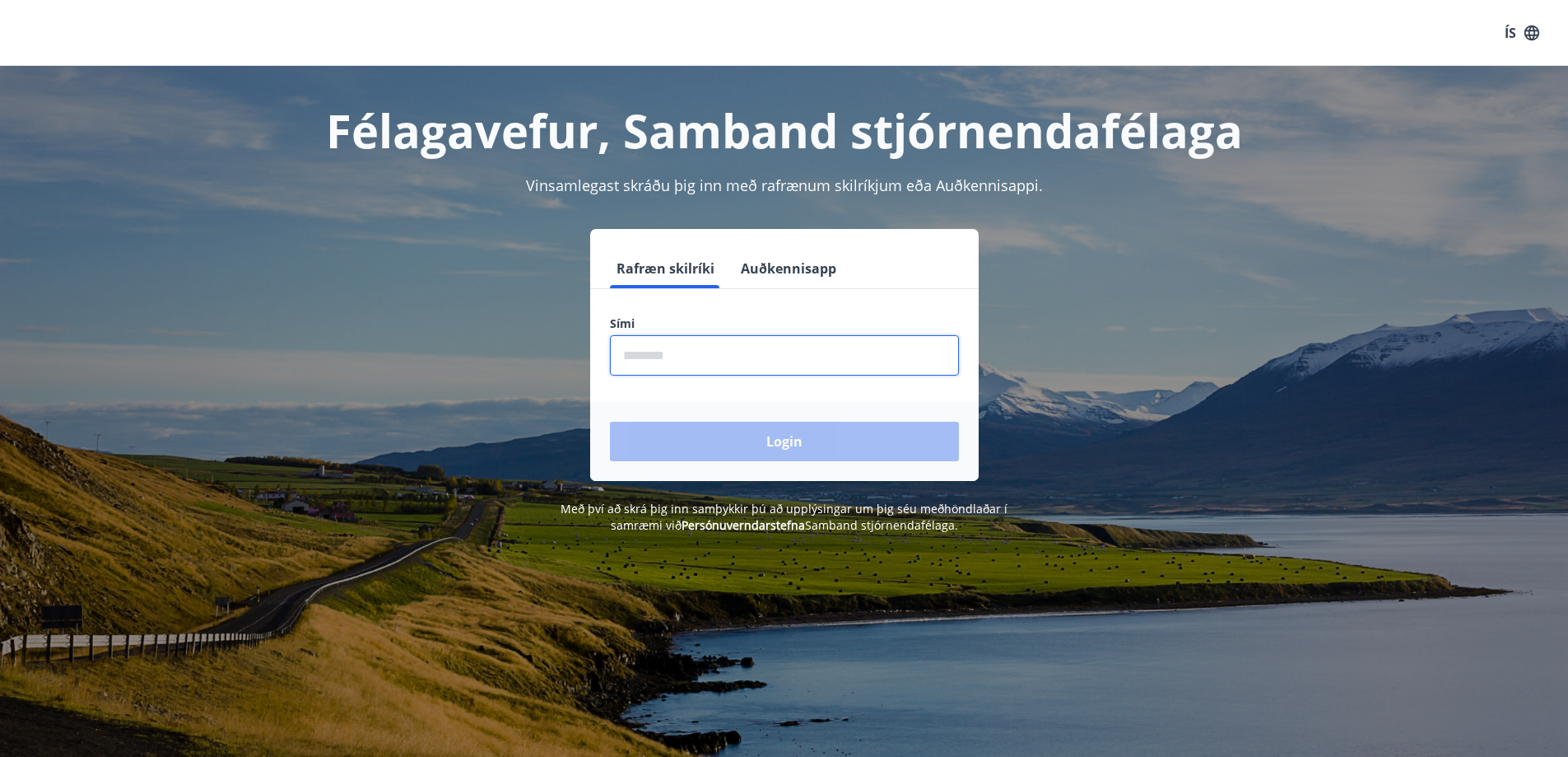
drag, startPoint x: 647, startPoint y: 354, endPoint x: 655, endPoint y: 351, distance: 8.5
click at [652, 353] on input "phone" at bounding box center [785, 355] width 349 height 41
click at [764, 439] on div "Login" at bounding box center [784, 441] width 389 height 79
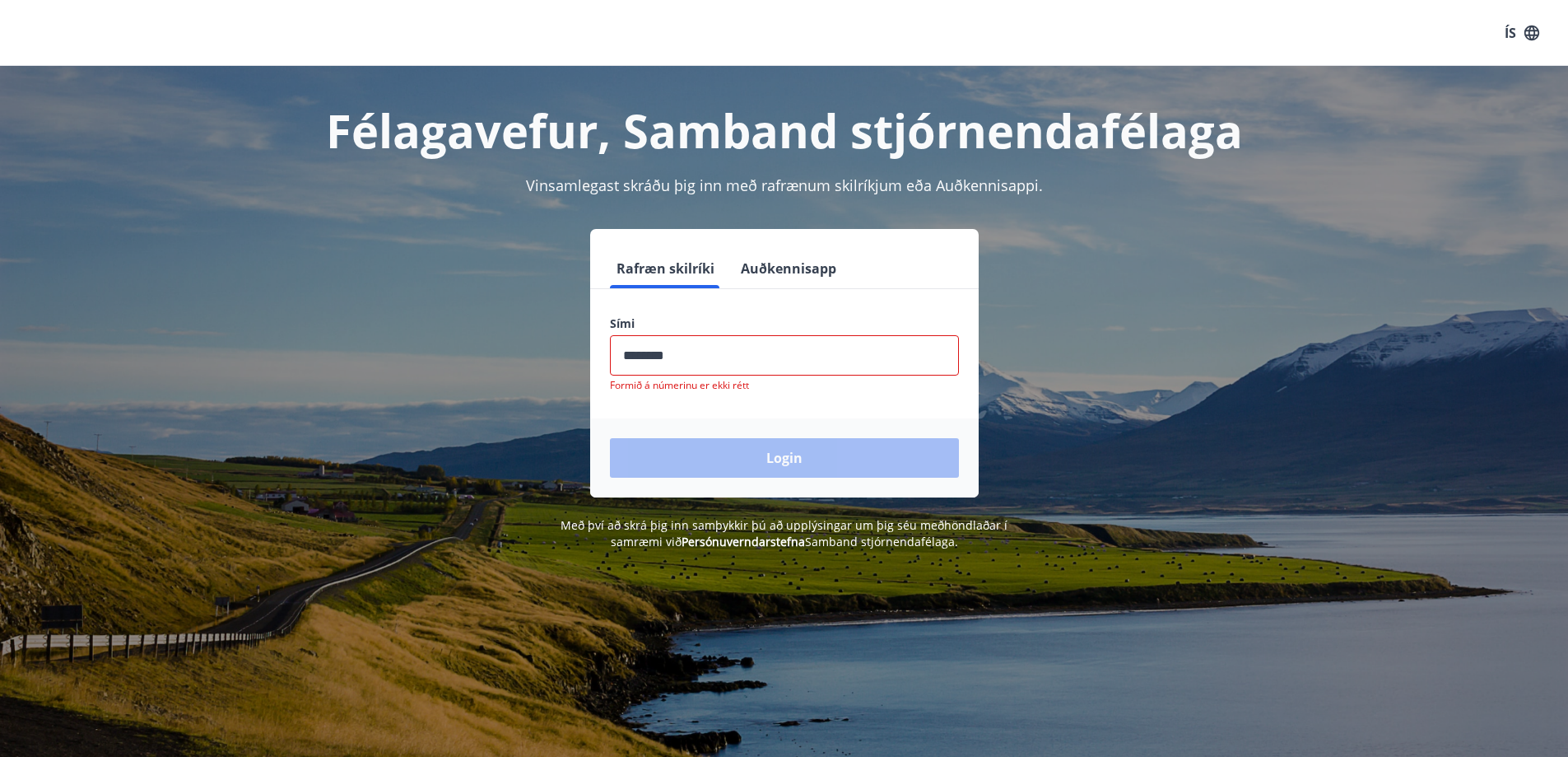
click at [680, 352] on input "phone" at bounding box center [785, 355] width 349 height 41
click at [677, 353] on input "phone" at bounding box center [785, 355] width 349 height 41
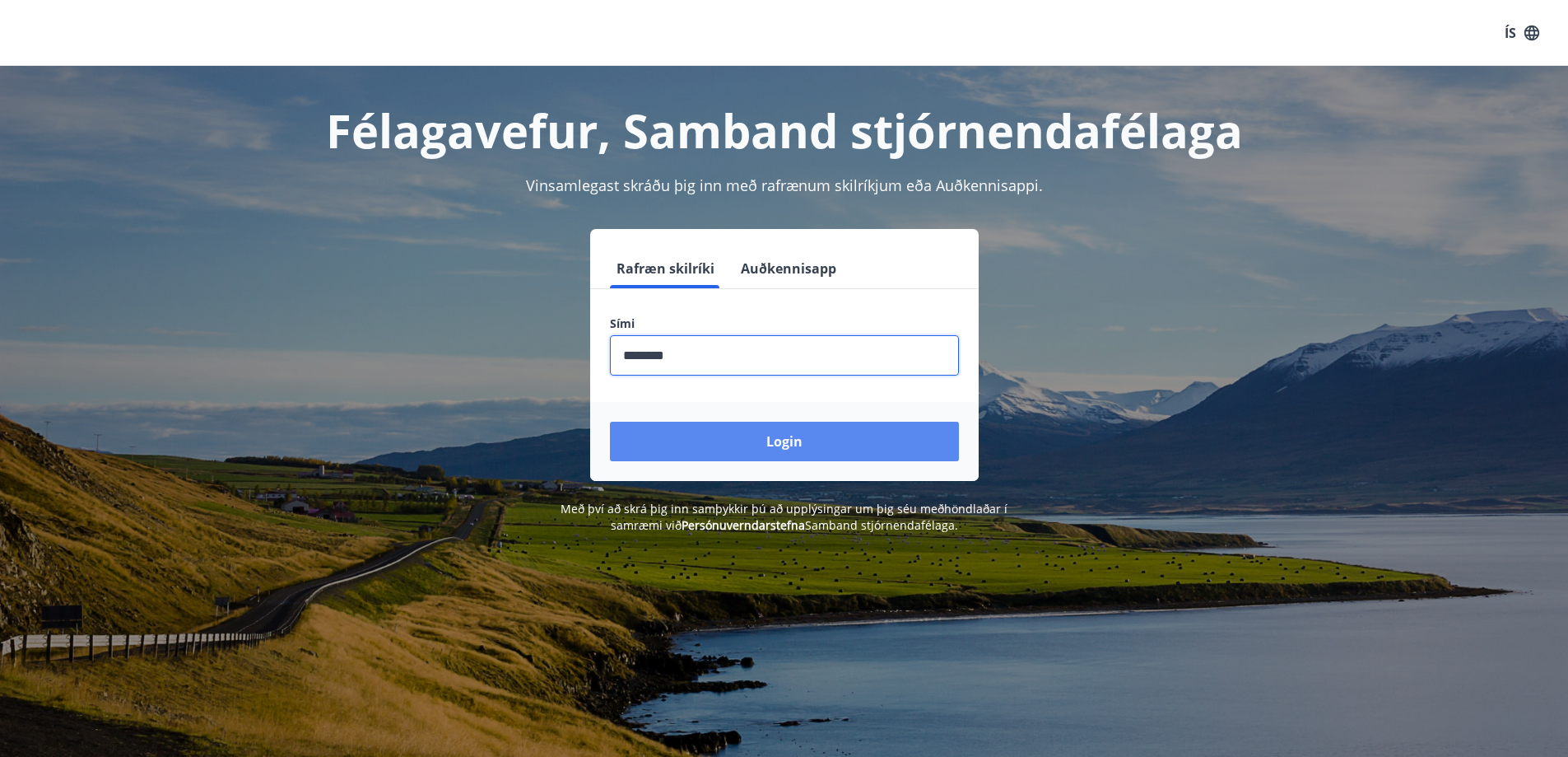
type input "********"
click at [782, 437] on button "Login" at bounding box center [785, 441] width 349 height 40
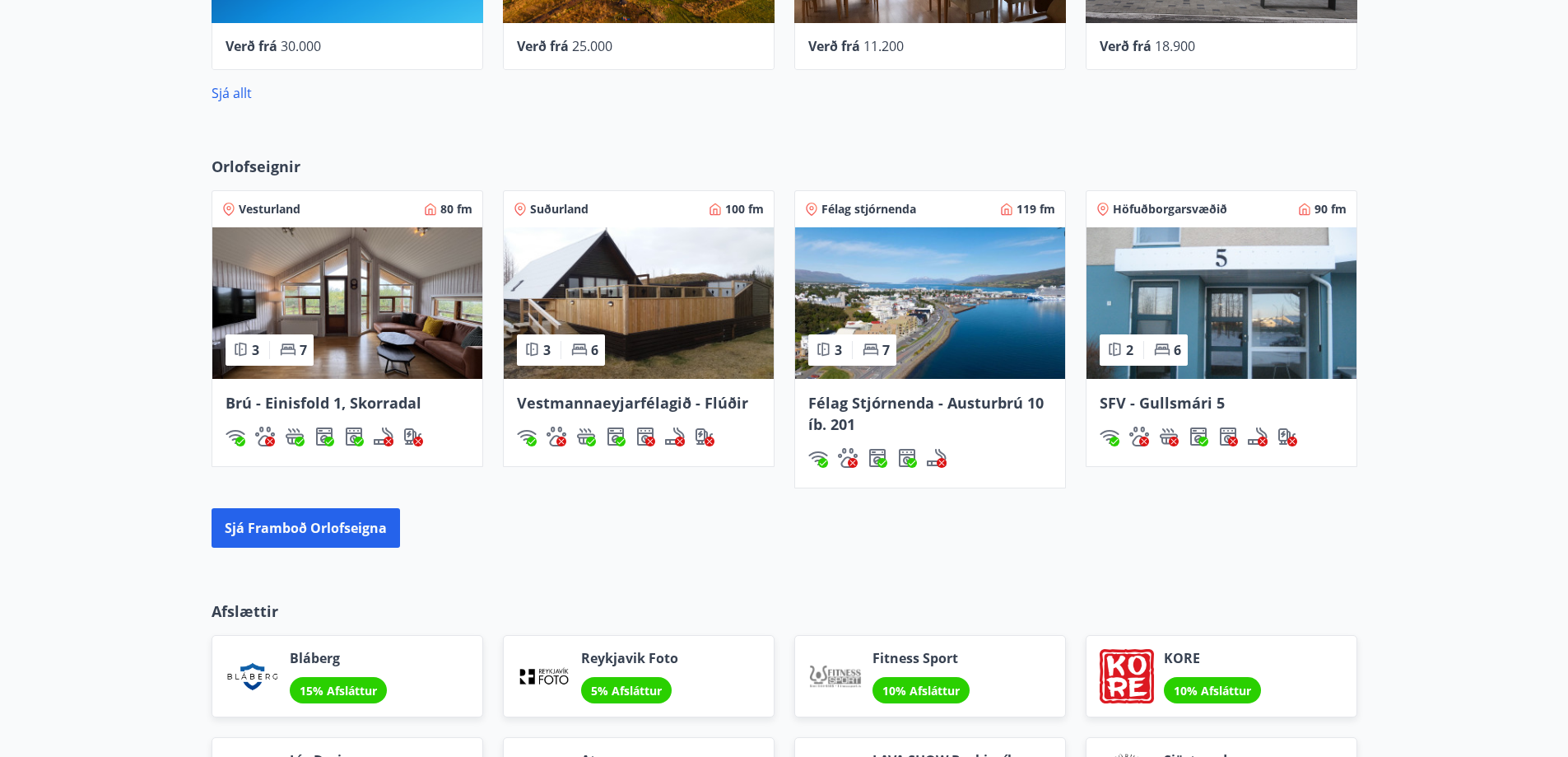
scroll to position [981, 0]
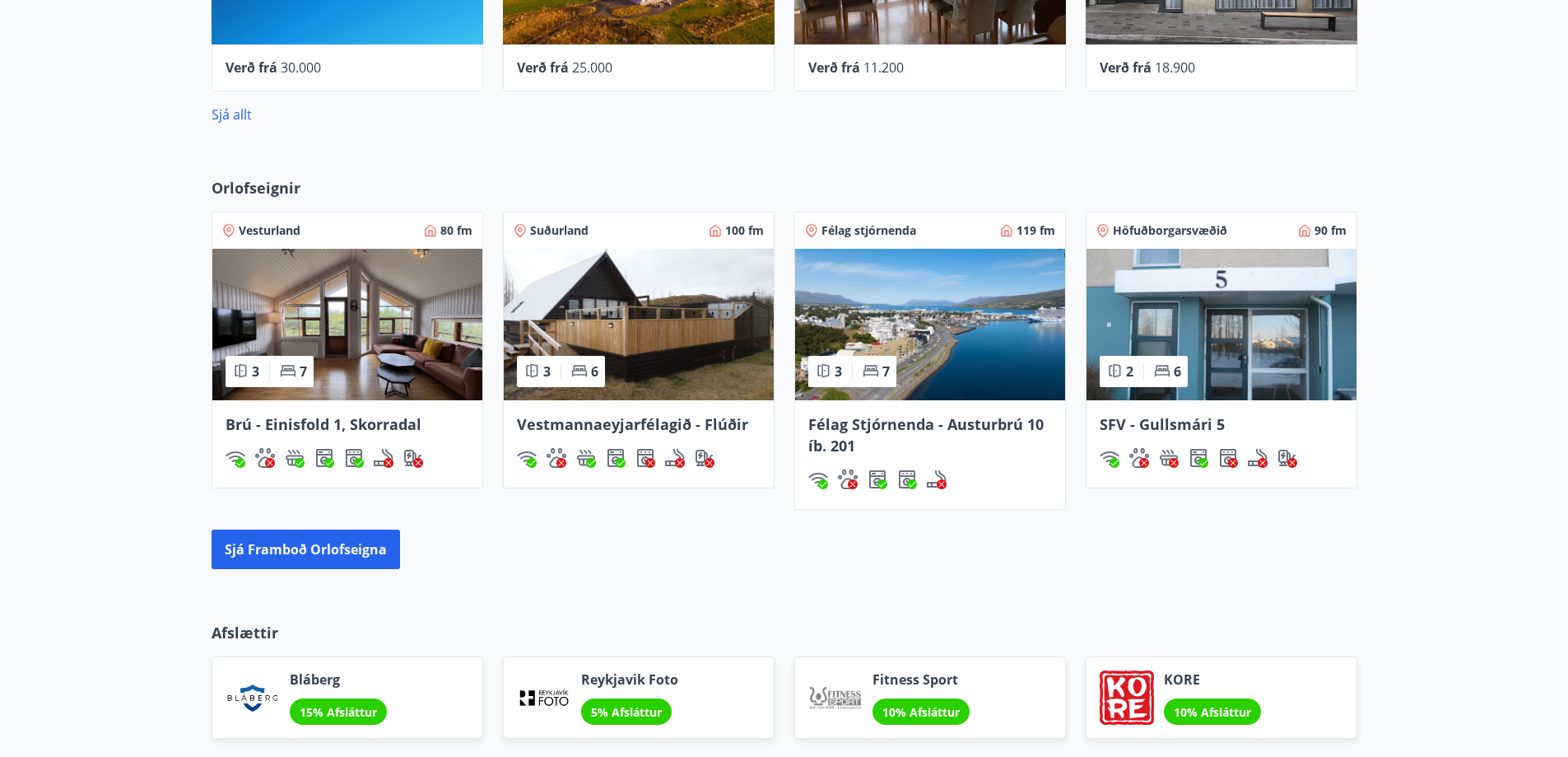
click at [610, 320] on img at bounding box center [639, 324] width 270 height 152
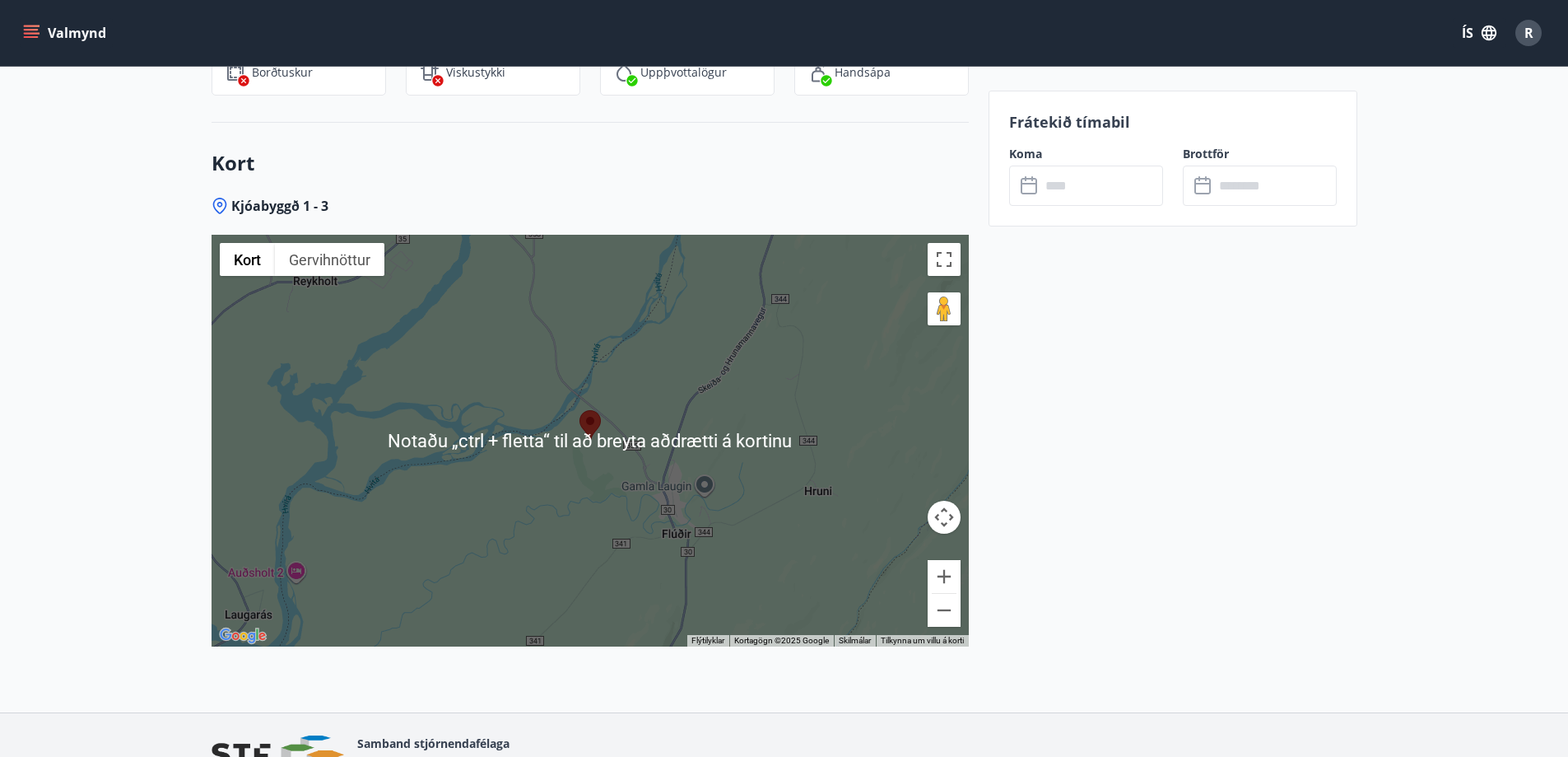
scroll to position [2101, 0]
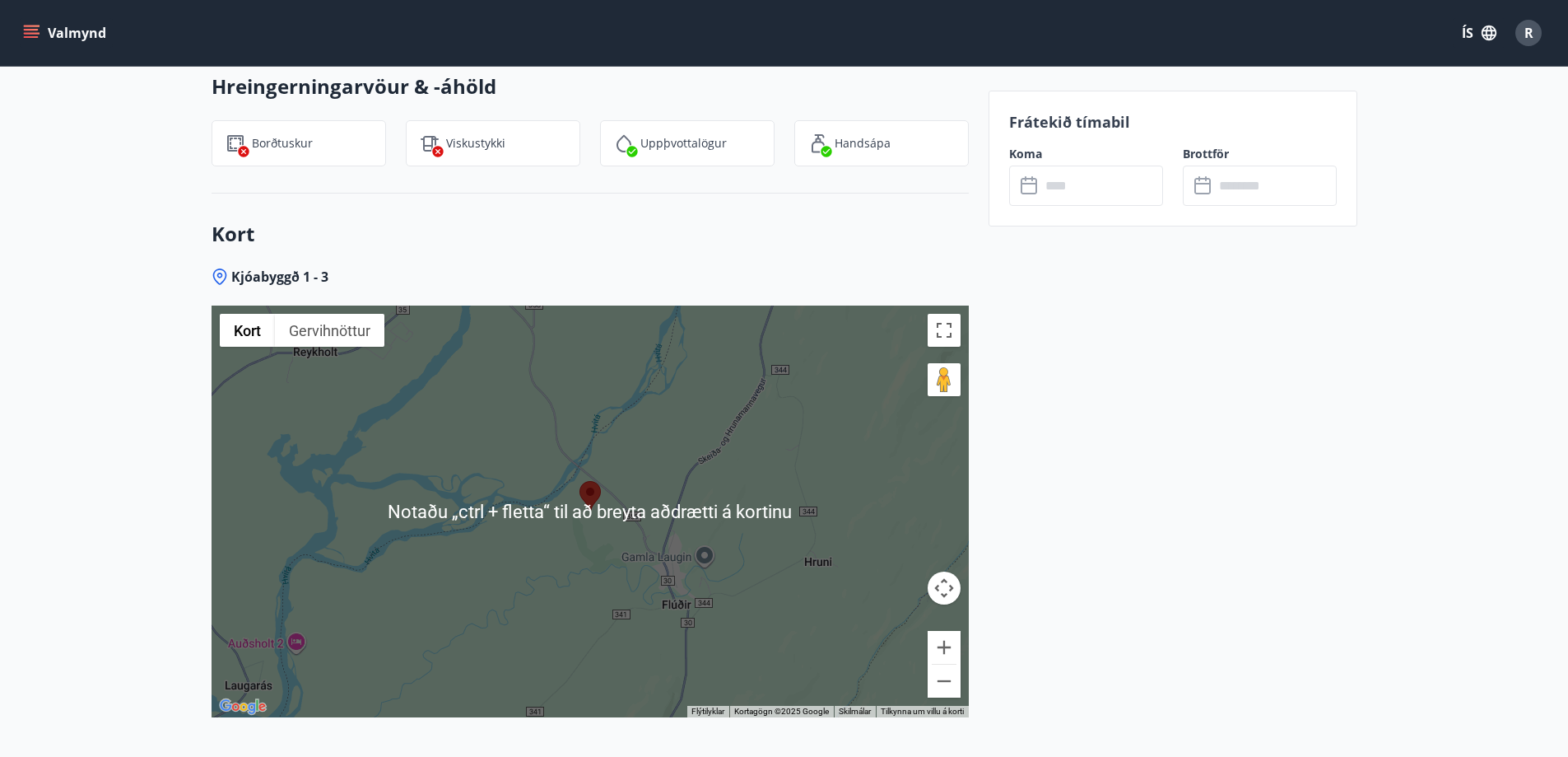
click at [723, 424] on div at bounding box center [590, 511] width 757 height 412
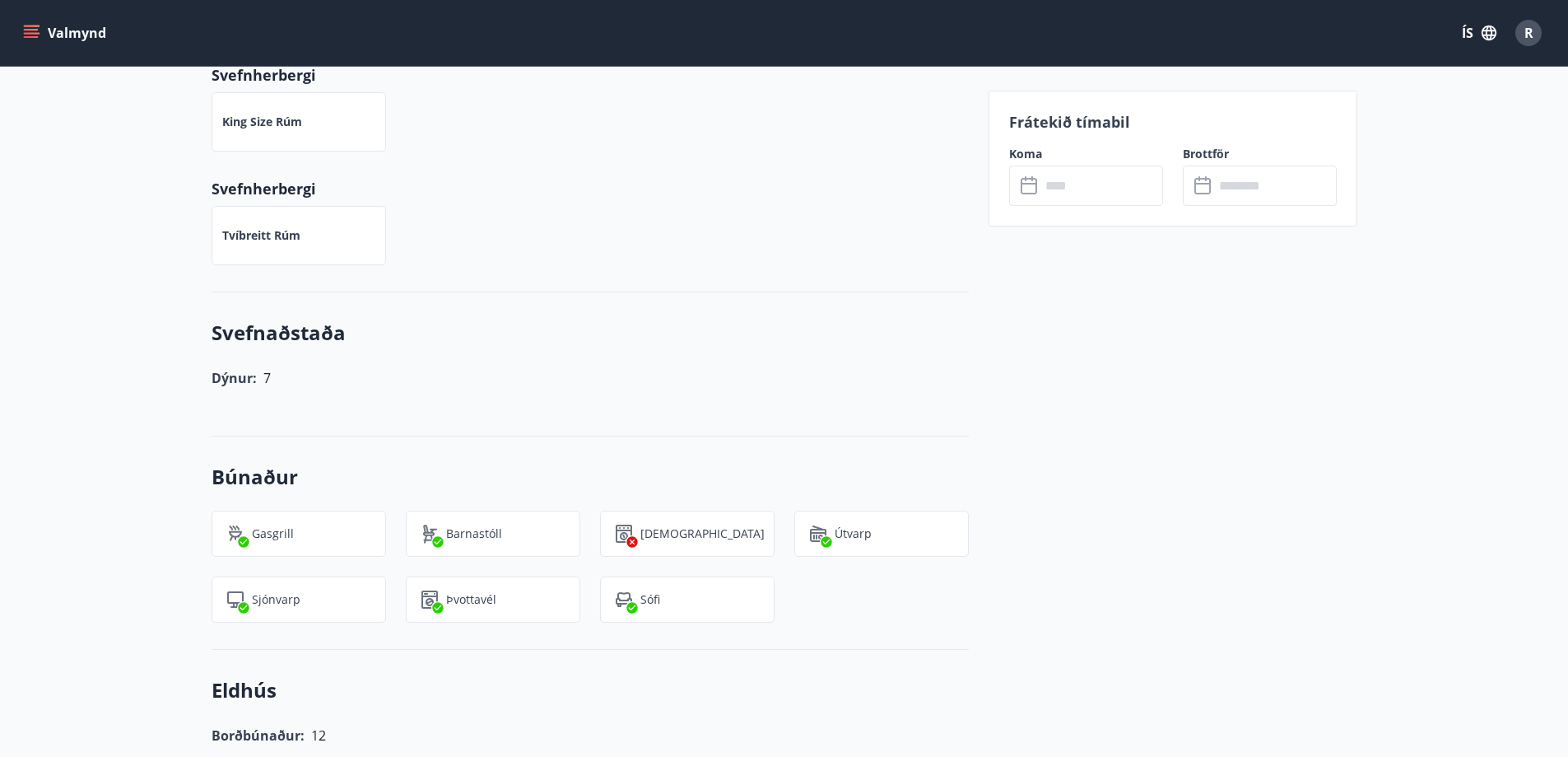
scroll to position [618, 0]
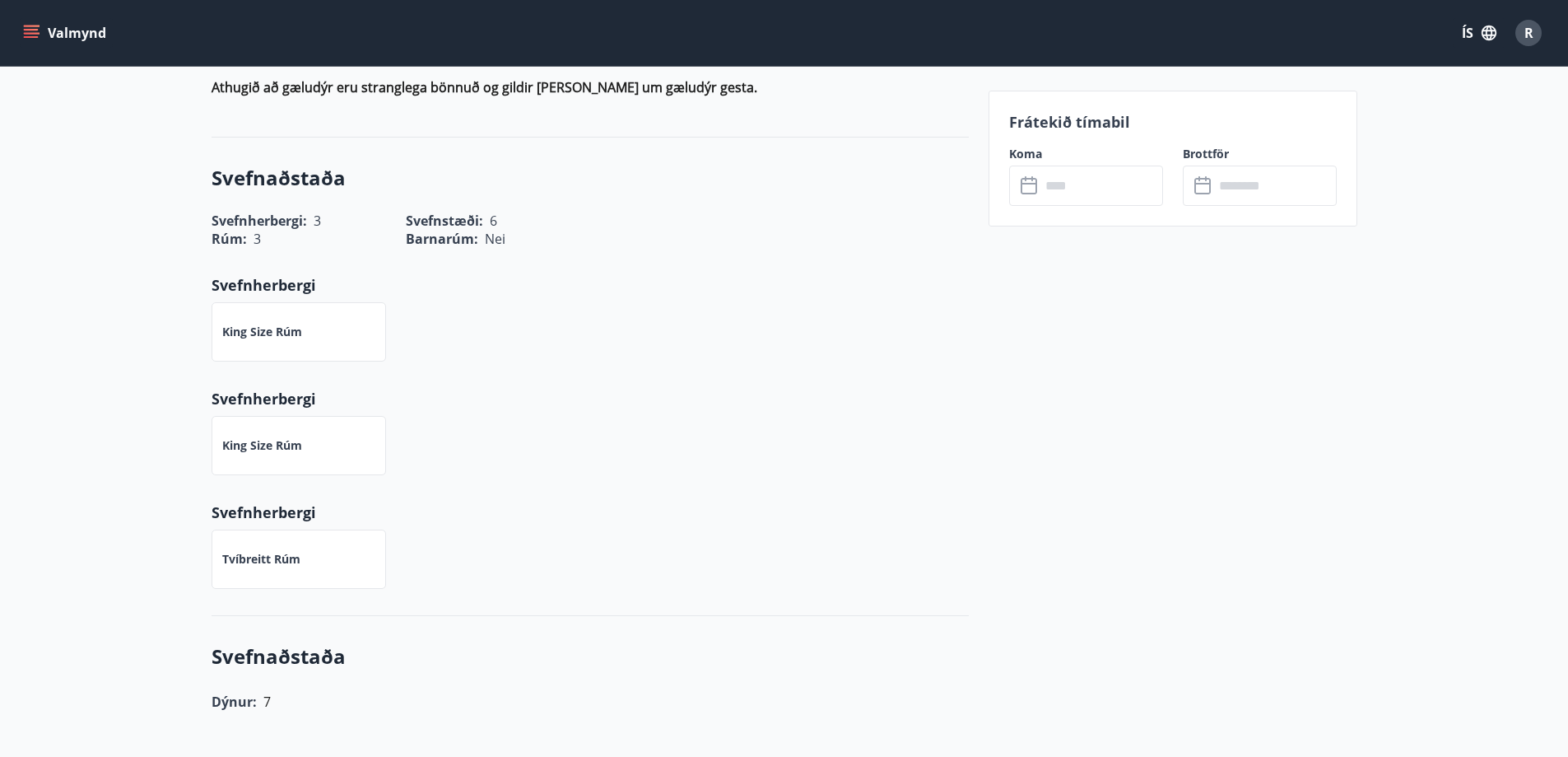
click at [1045, 179] on input "text" at bounding box center [1102, 186] width 122 height 41
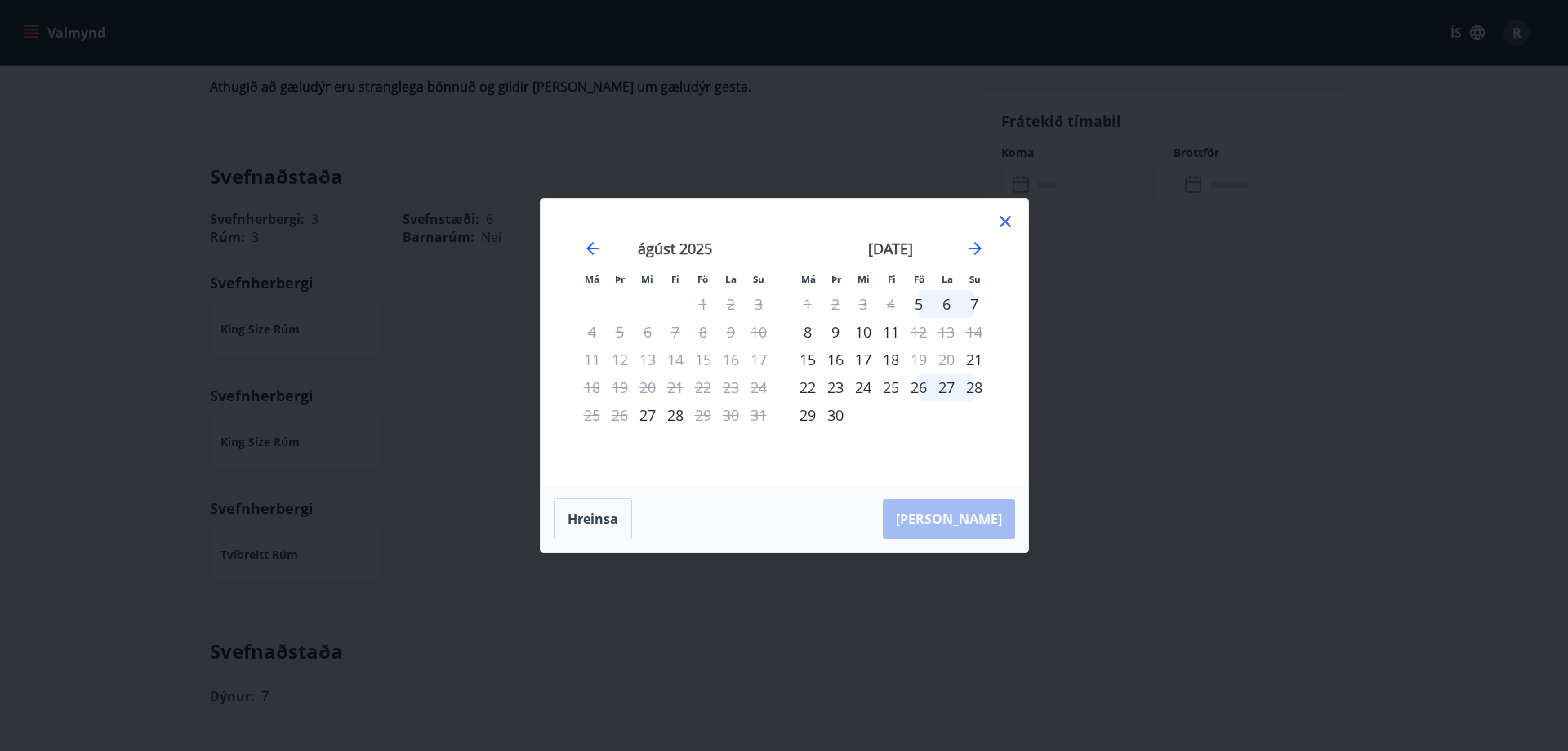
click at [758, 386] on div "24" at bounding box center [759, 388] width 28 height 28
click at [973, 516] on div "[PERSON_NAME]" at bounding box center [784, 519] width 488 height 67
click at [596, 515] on button "Hreinsa" at bounding box center [592, 519] width 78 height 40
click at [974, 245] on icon "Move forward to switch to the next month." at bounding box center [976, 248] width 19 height 19
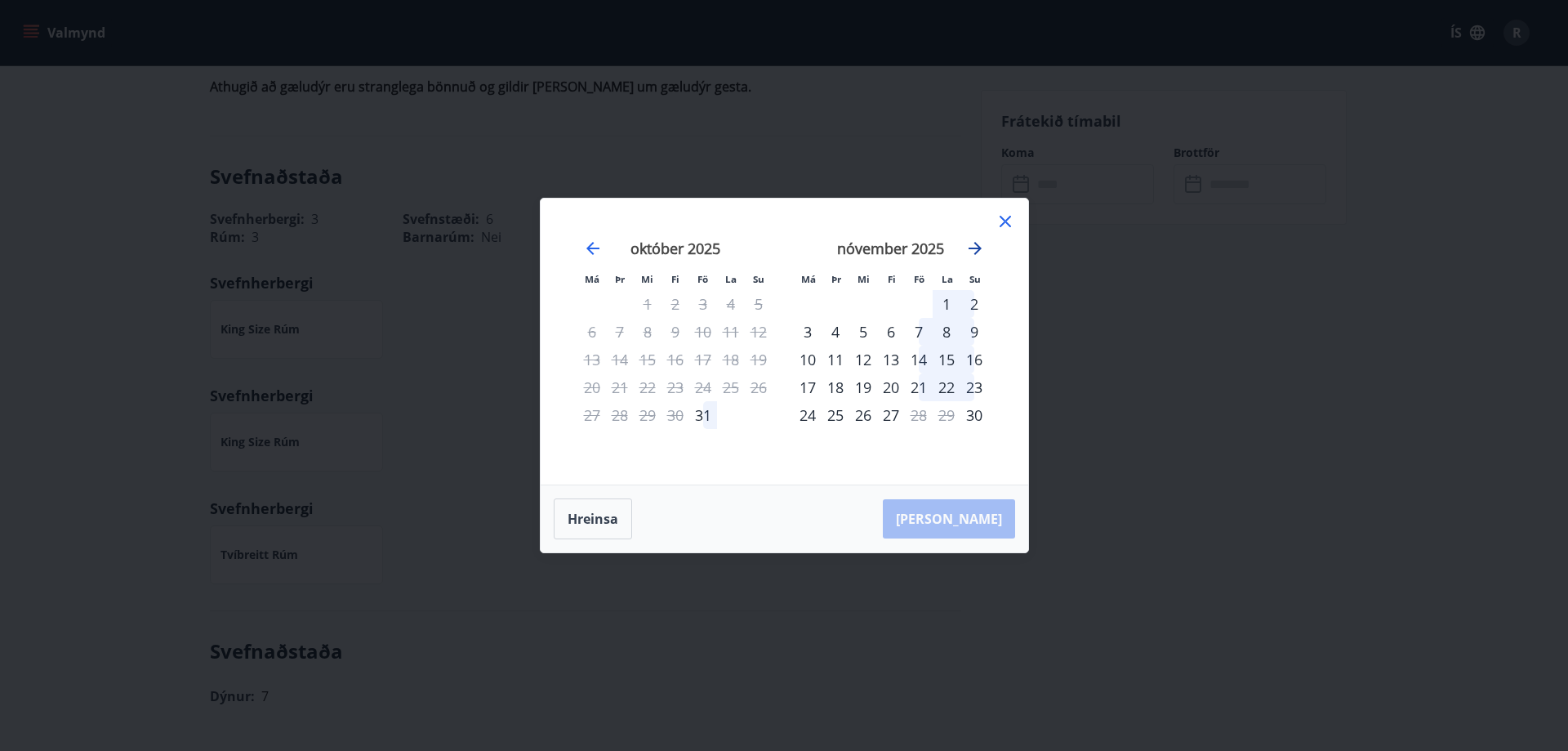
click at [974, 245] on icon "Move forward to switch to the next month." at bounding box center [976, 248] width 19 height 19
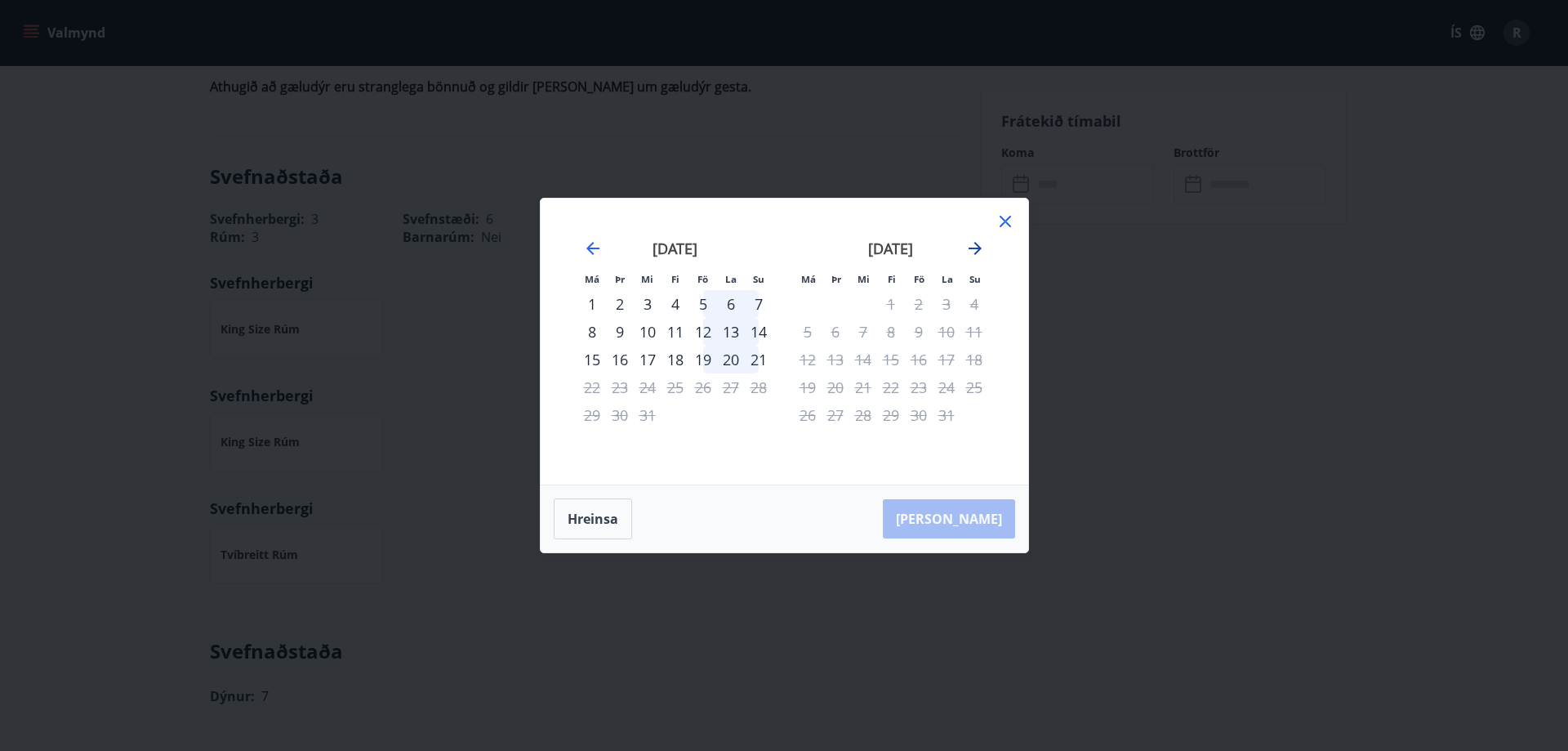
click at [974, 245] on icon "Move forward to switch to the next month." at bounding box center [976, 248] width 19 height 19
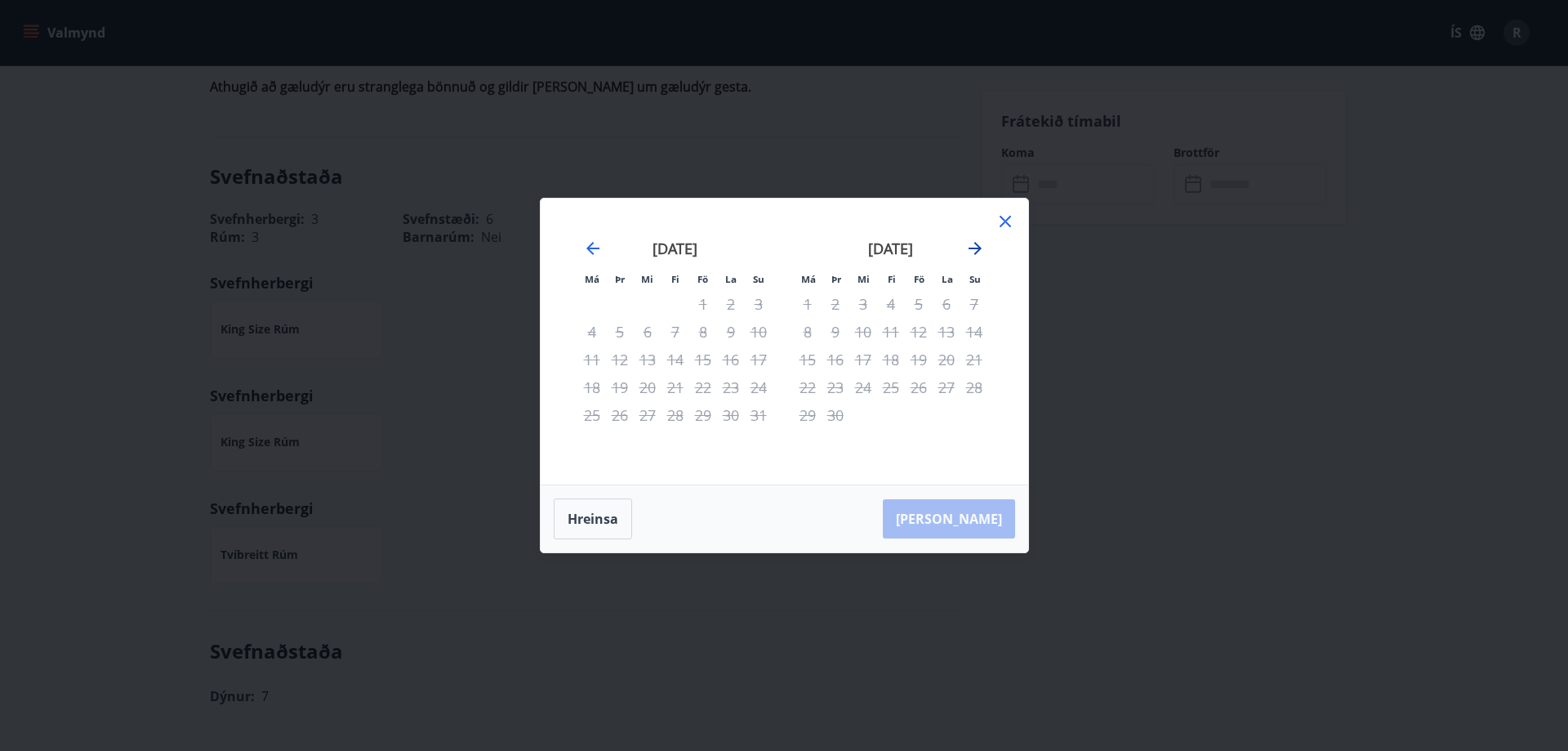
click at [974, 245] on icon "Move forward to switch to the next month." at bounding box center [976, 248] width 19 height 19
click at [1004, 219] on icon at bounding box center [1005, 222] width 19 height 19
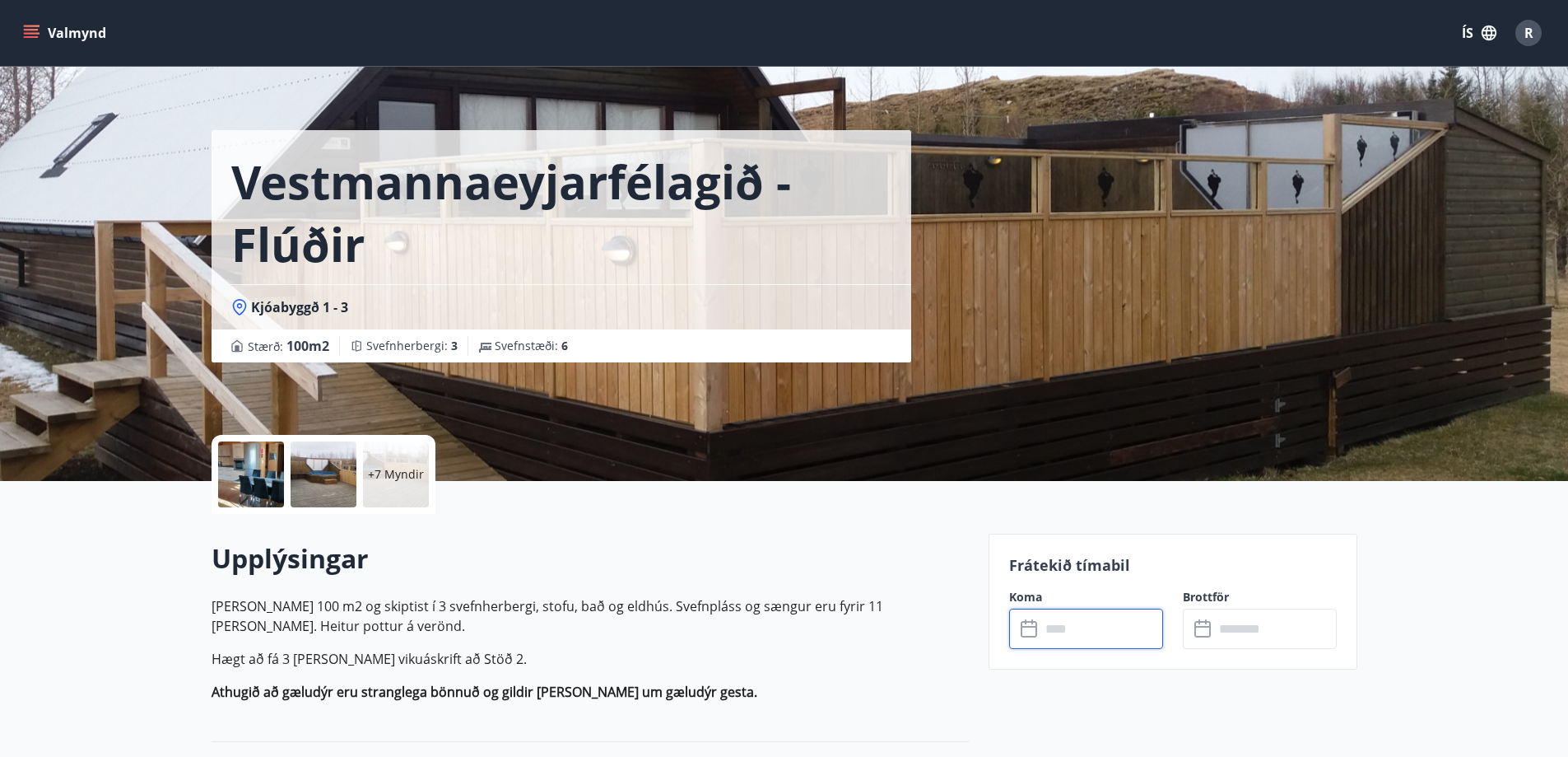
scroll to position [0, 0]
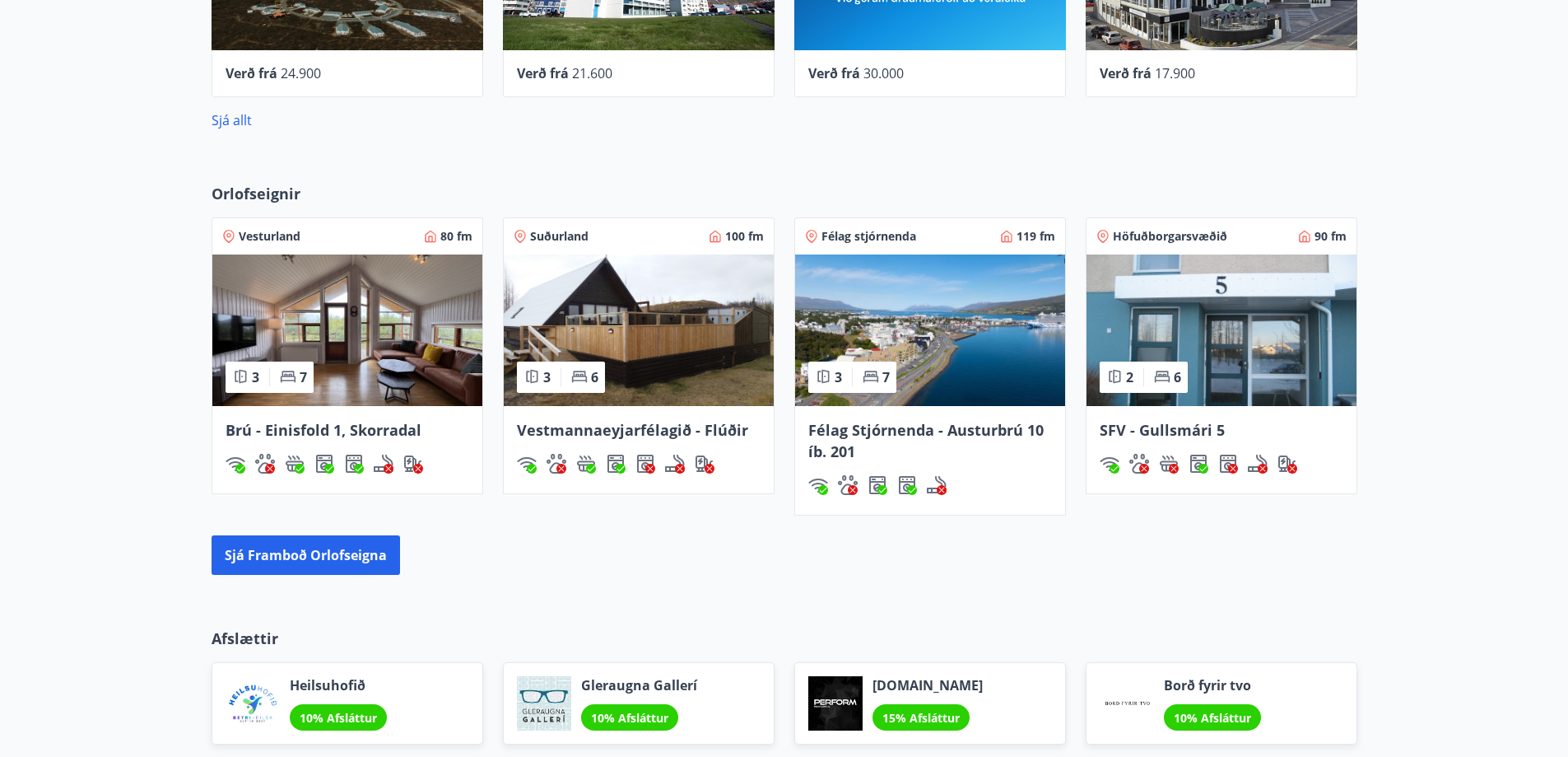
scroll to position [988, 0]
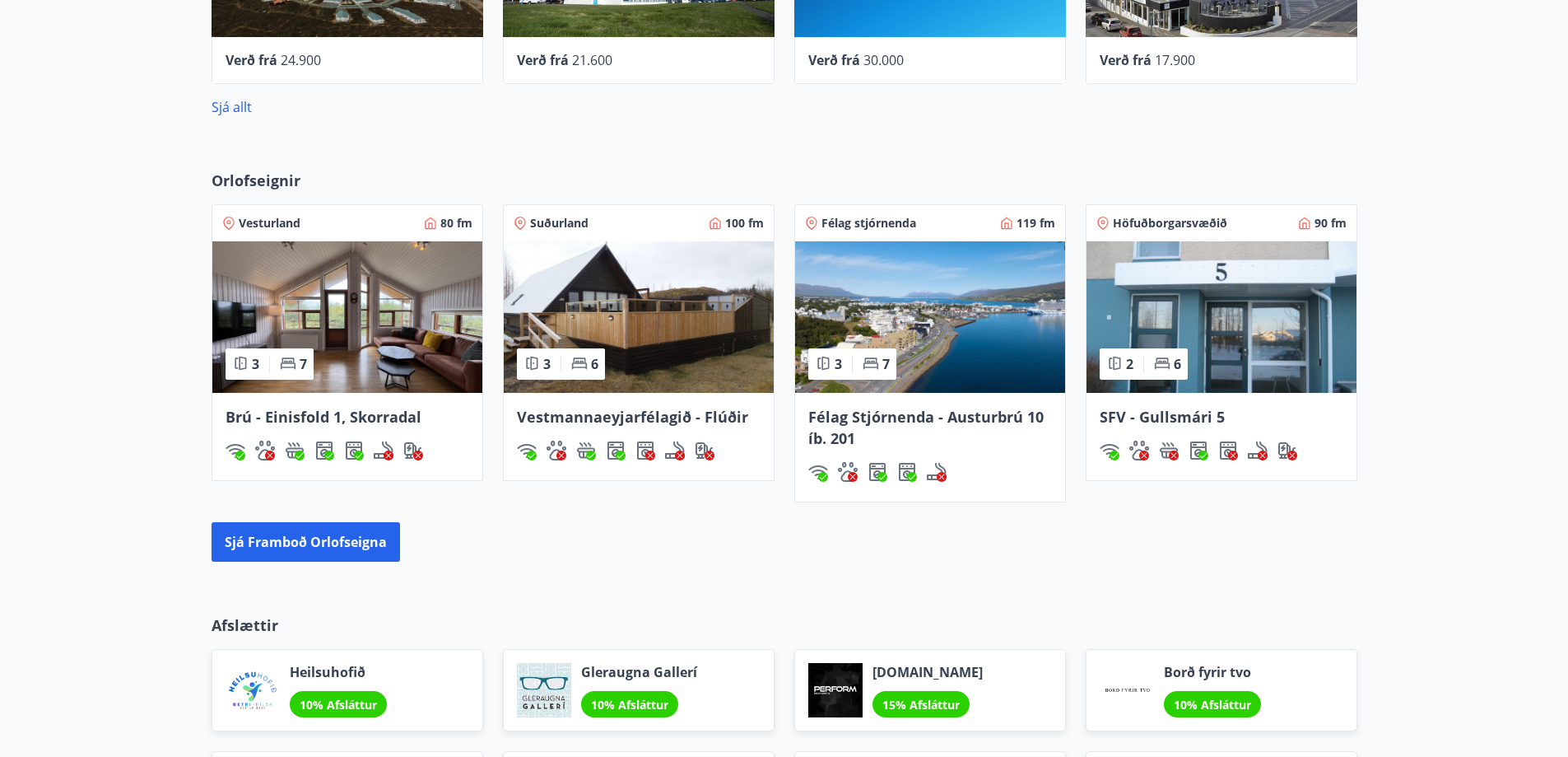
click at [633, 275] on img at bounding box center [639, 316] width 270 height 152
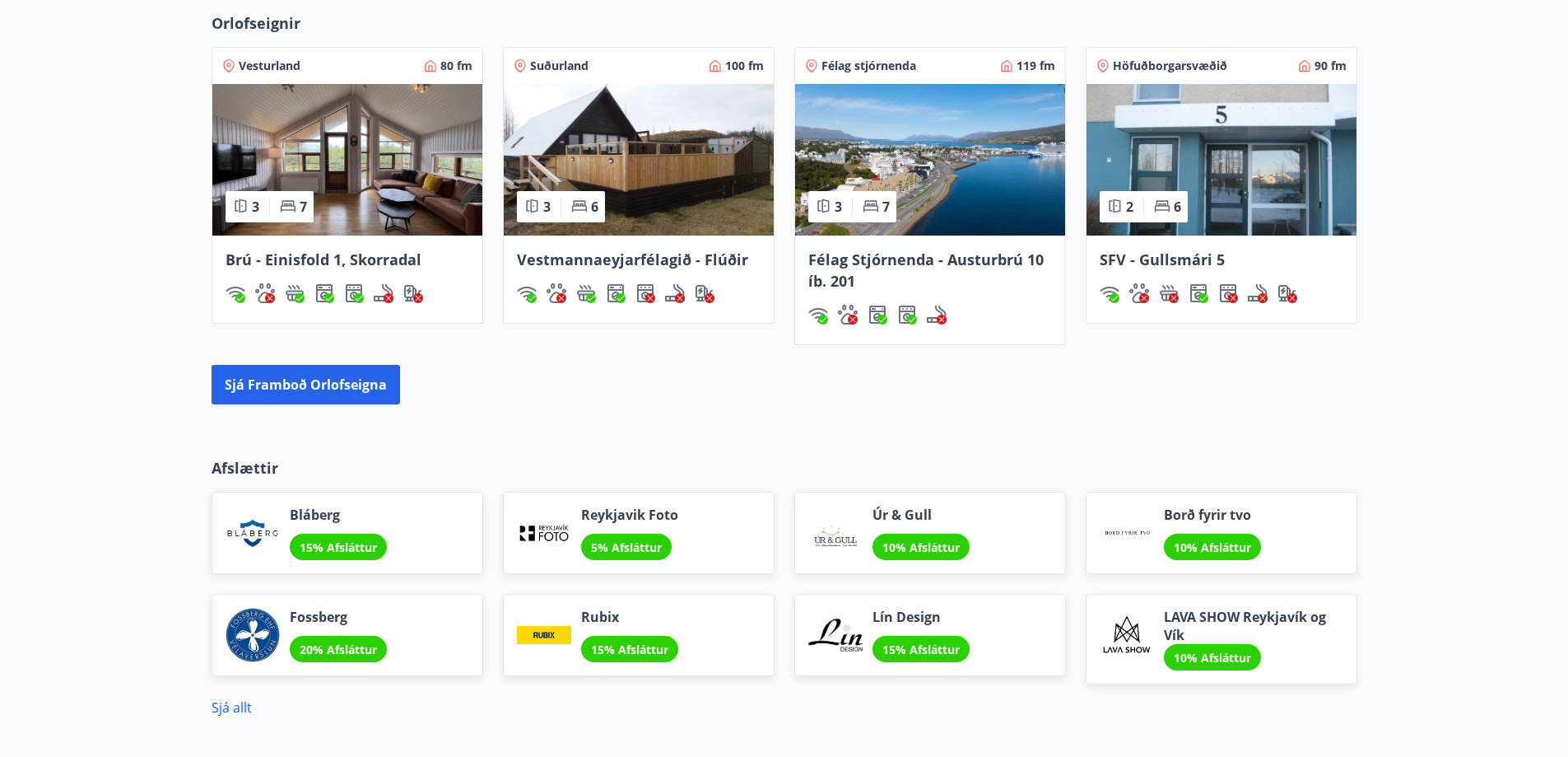
scroll to position [1064, 0]
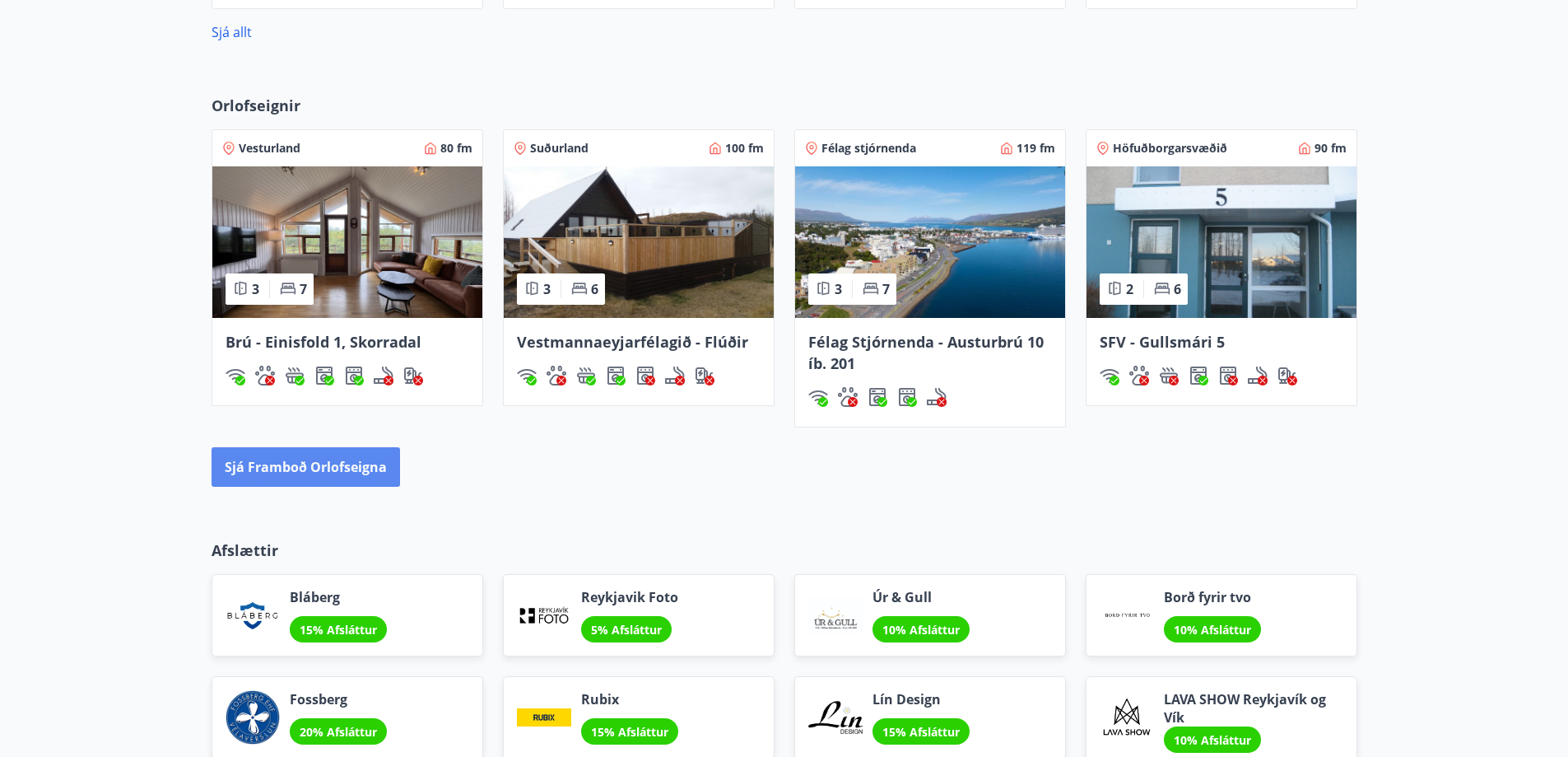
click at [298, 461] on button "Sjá framboð orlofseigna" at bounding box center [306, 467] width 189 height 40
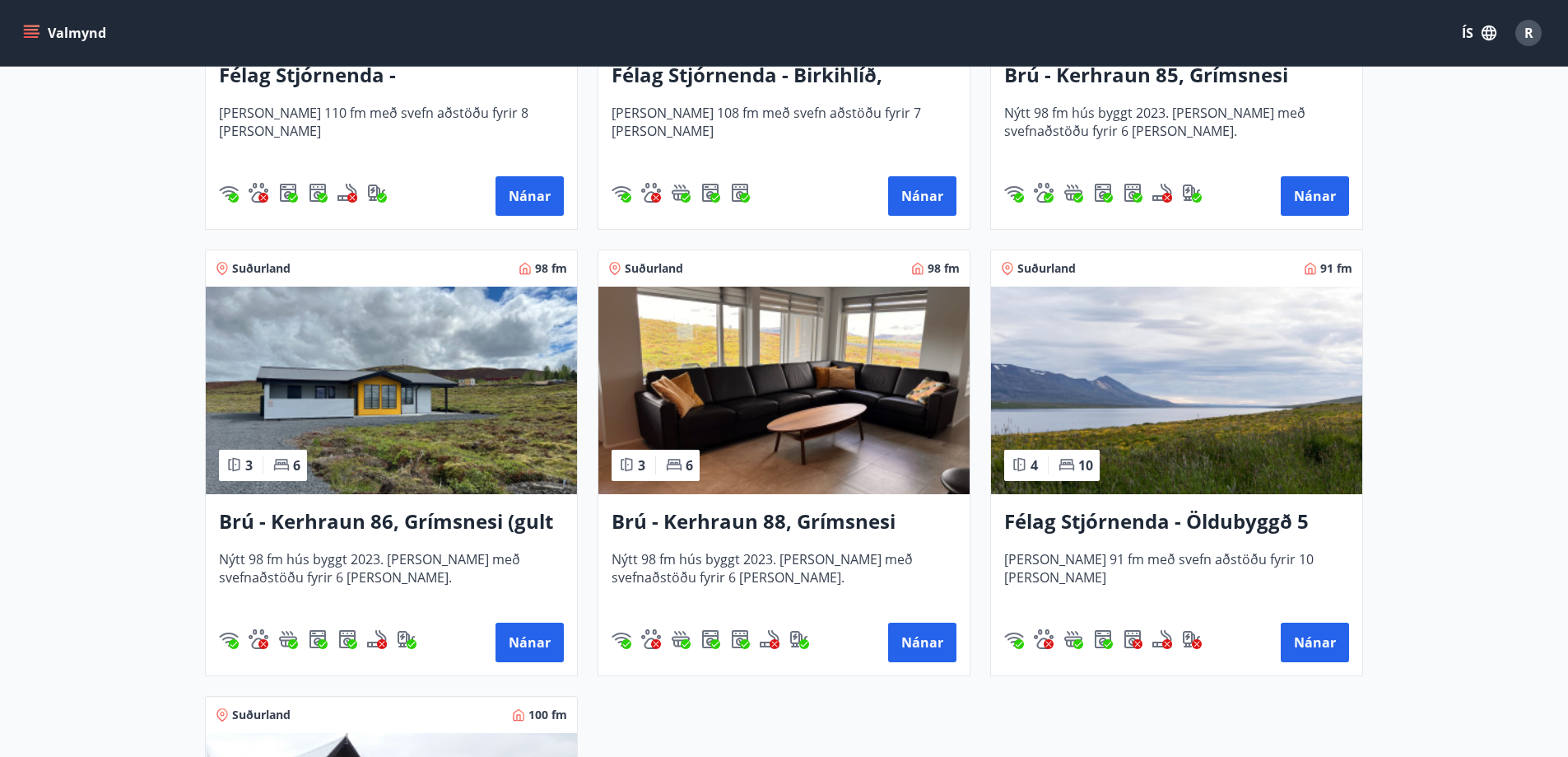
scroll to position [3707, 0]
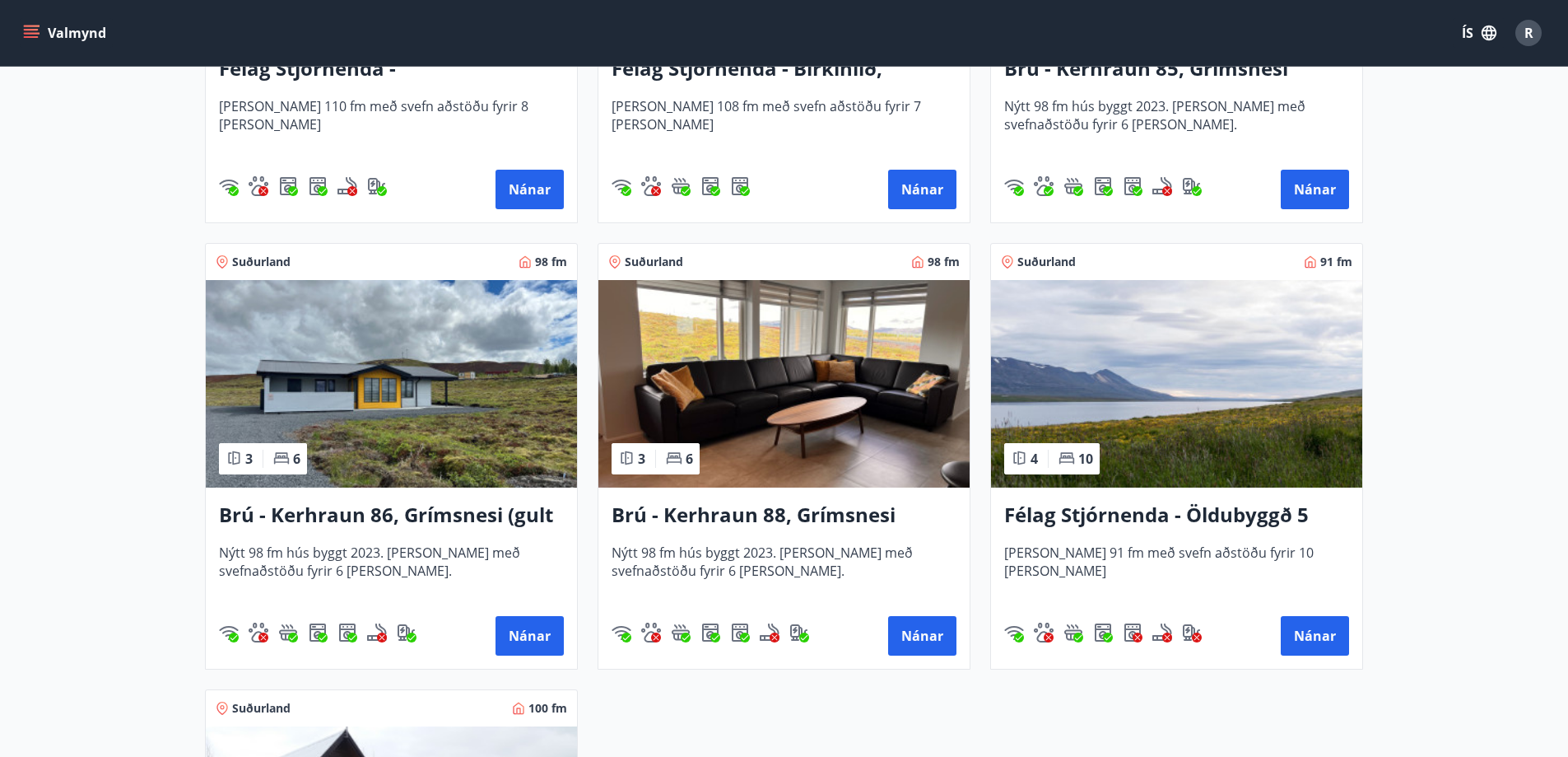
click at [1161, 511] on h3 "Félag Stjórnenda - Öldubyggð 5" at bounding box center [1176, 515] width 345 height 29
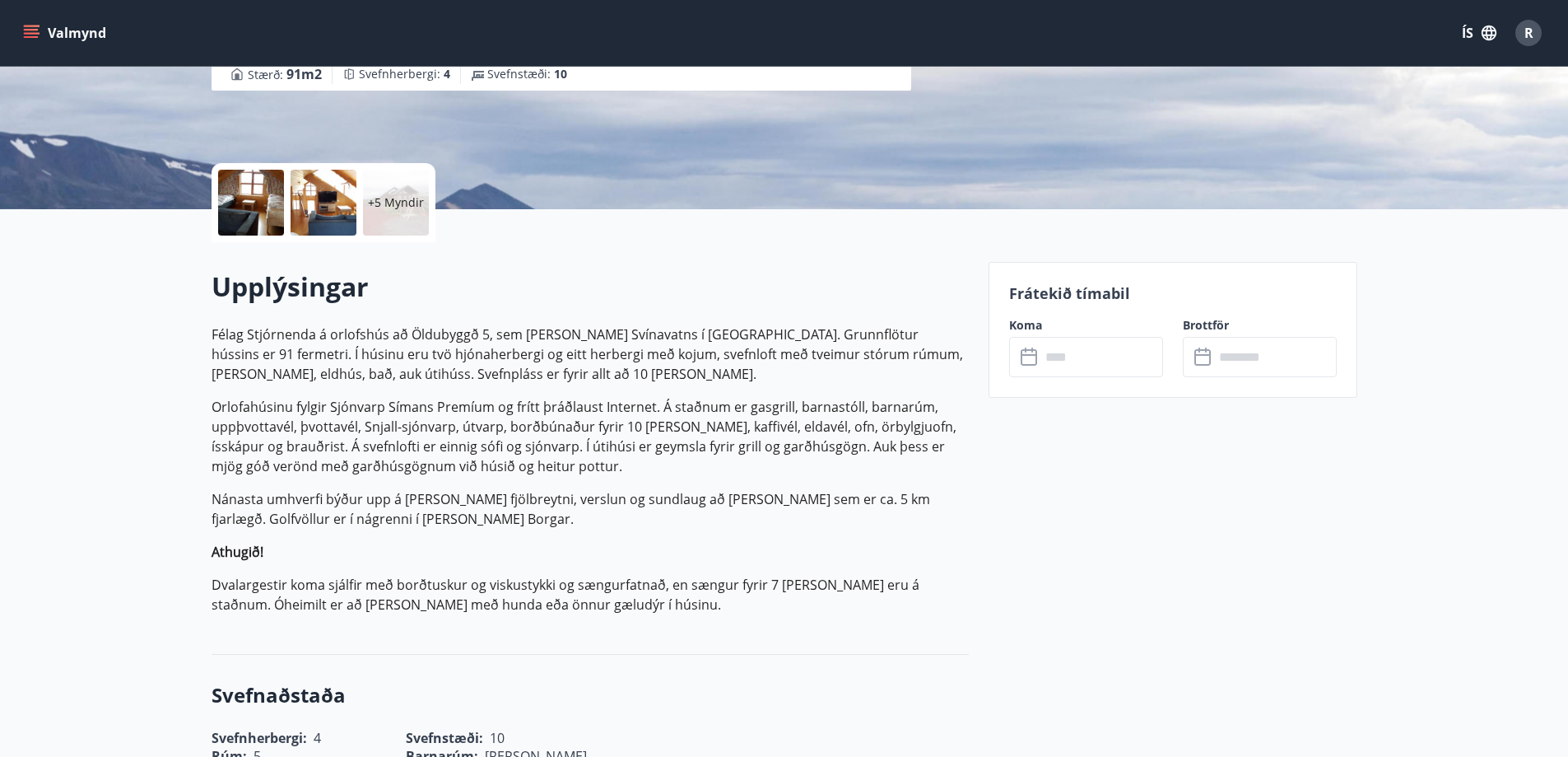
scroll to position [330, 0]
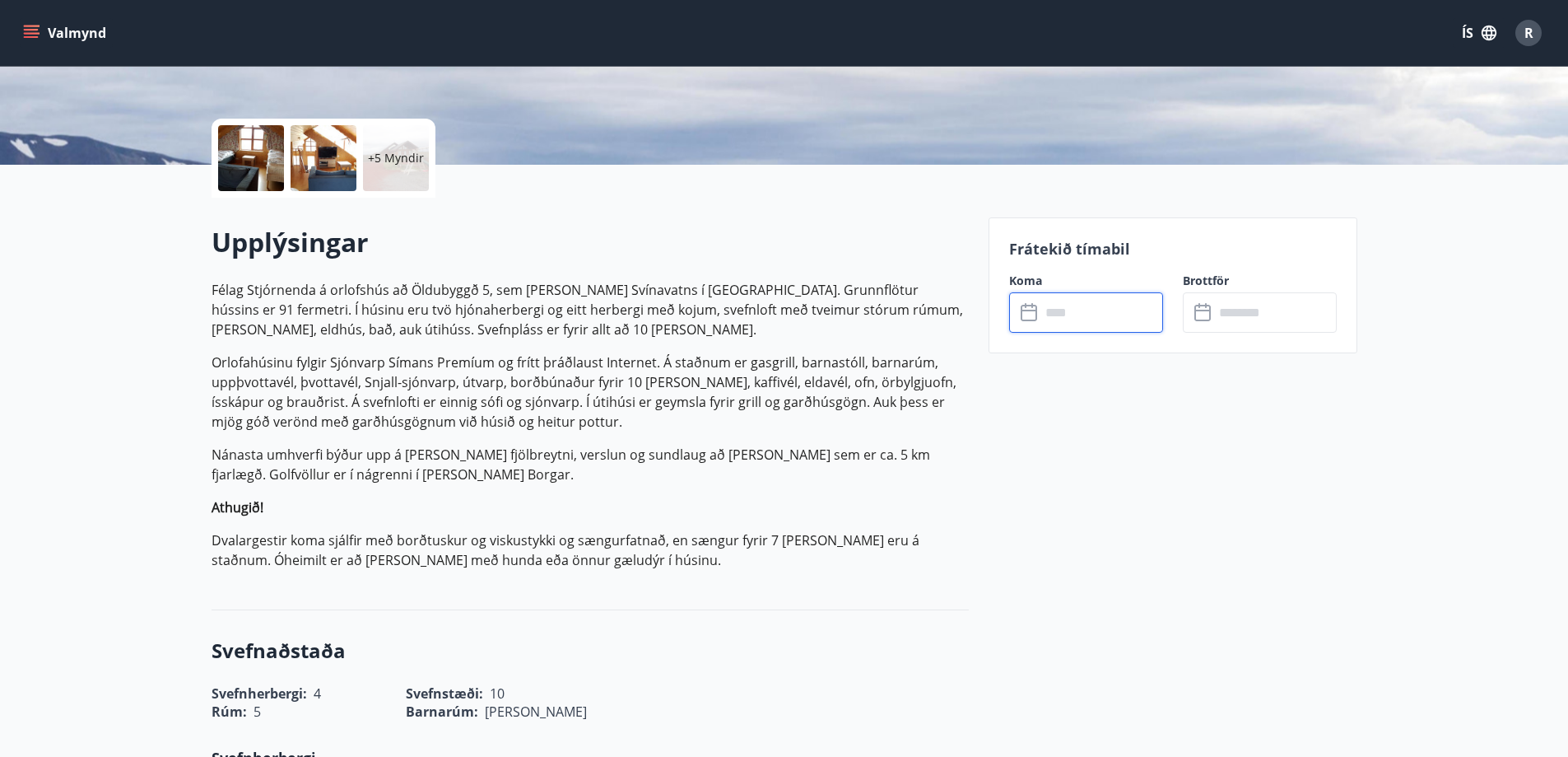
click at [1067, 305] on input "text" at bounding box center [1102, 313] width 122 height 41
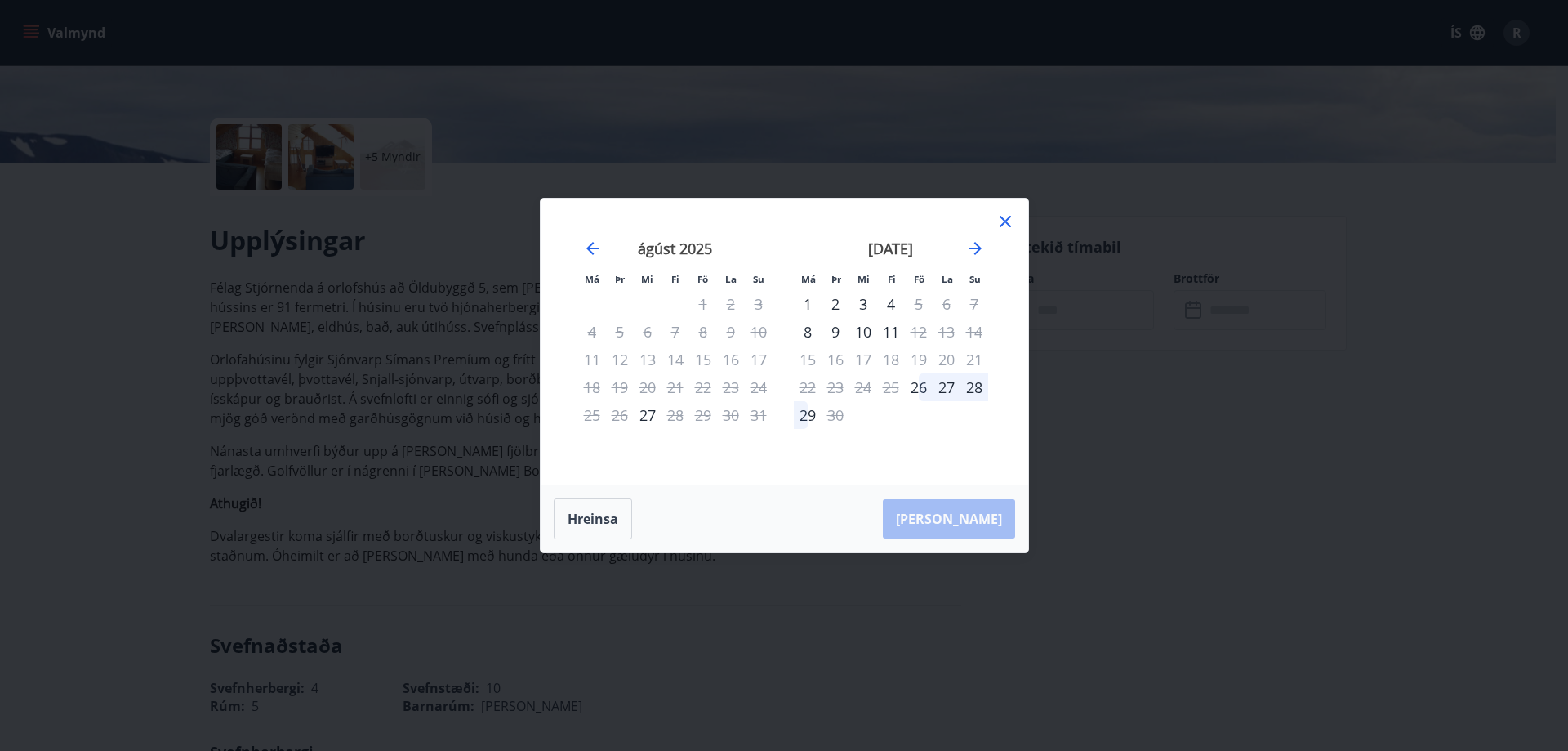
click at [1003, 215] on icon at bounding box center [1005, 222] width 19 height 19
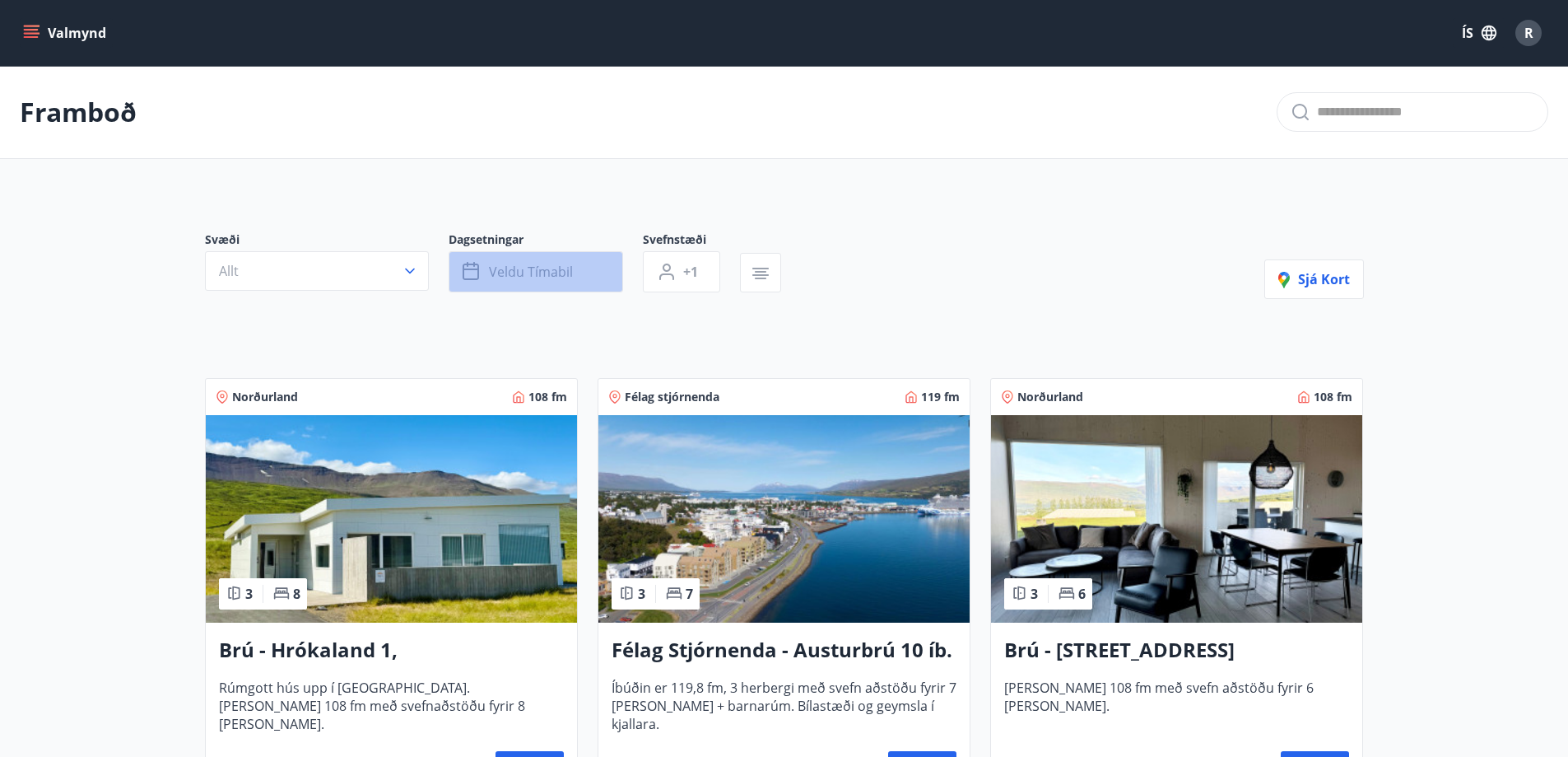
click at [523, 264] on span "Veldu tímabil" at bounding box center [531, 271] width 84 height 18
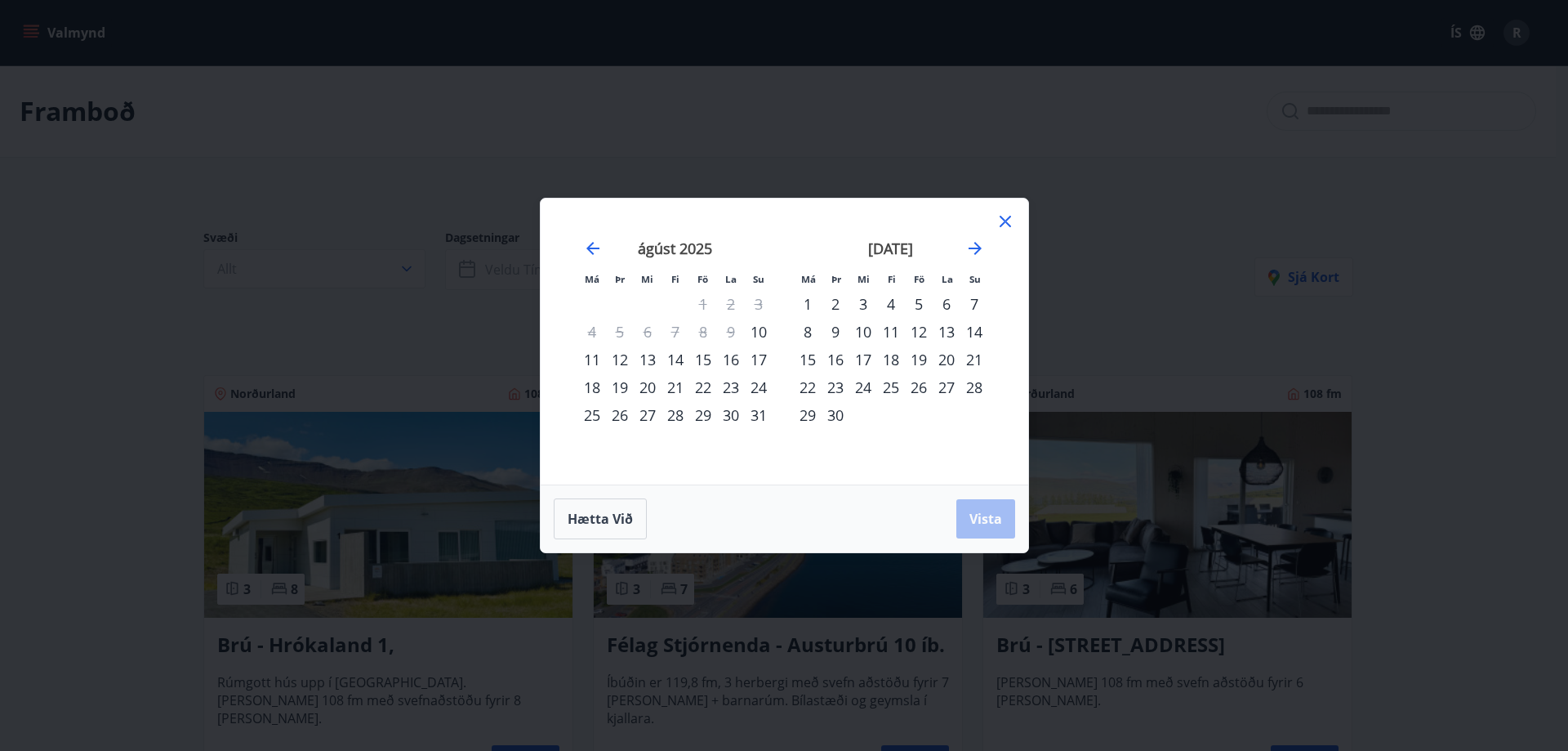
click at [701, 383] on div "22" at bounding box center [703, 388] width 28 height 28
click at [762, 387] on div "24" at bounding box center [759, 388] width 28 height 28
click at [731, 388] on div "23" at bounding box center [731, 388] width 28 height 28
click at [702, 385] on div "22" at bounding box center [703, 388] width 28 height 28
click at [763, 386] on div "24" at bounding box center [759, 388] width 28 height 28
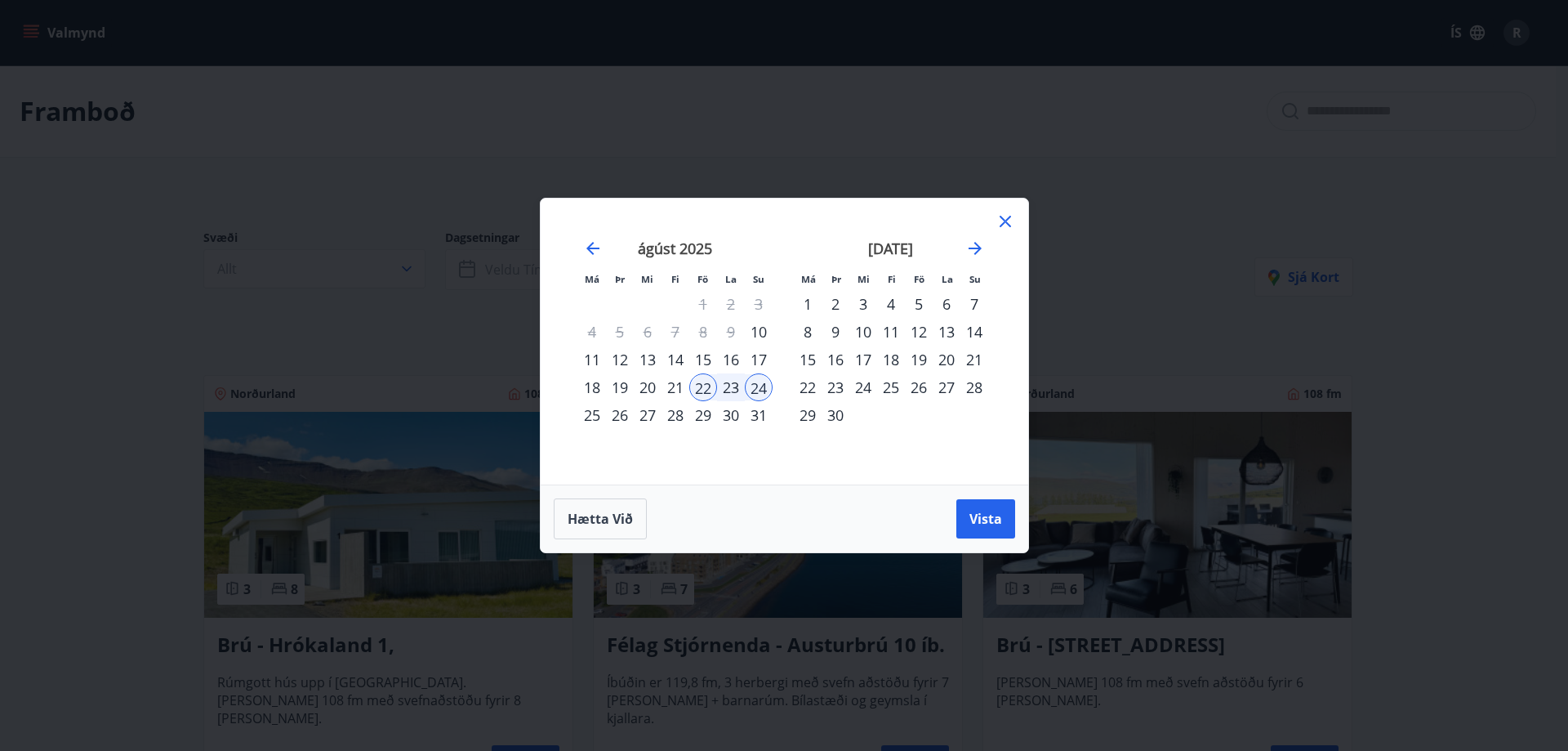
click at [730, 386] on div "23" at bounding box center [731, 388] width 28 height 28
click at [984, 513] on span "Vista" at bounding box center [985, 519] width 33 height 18
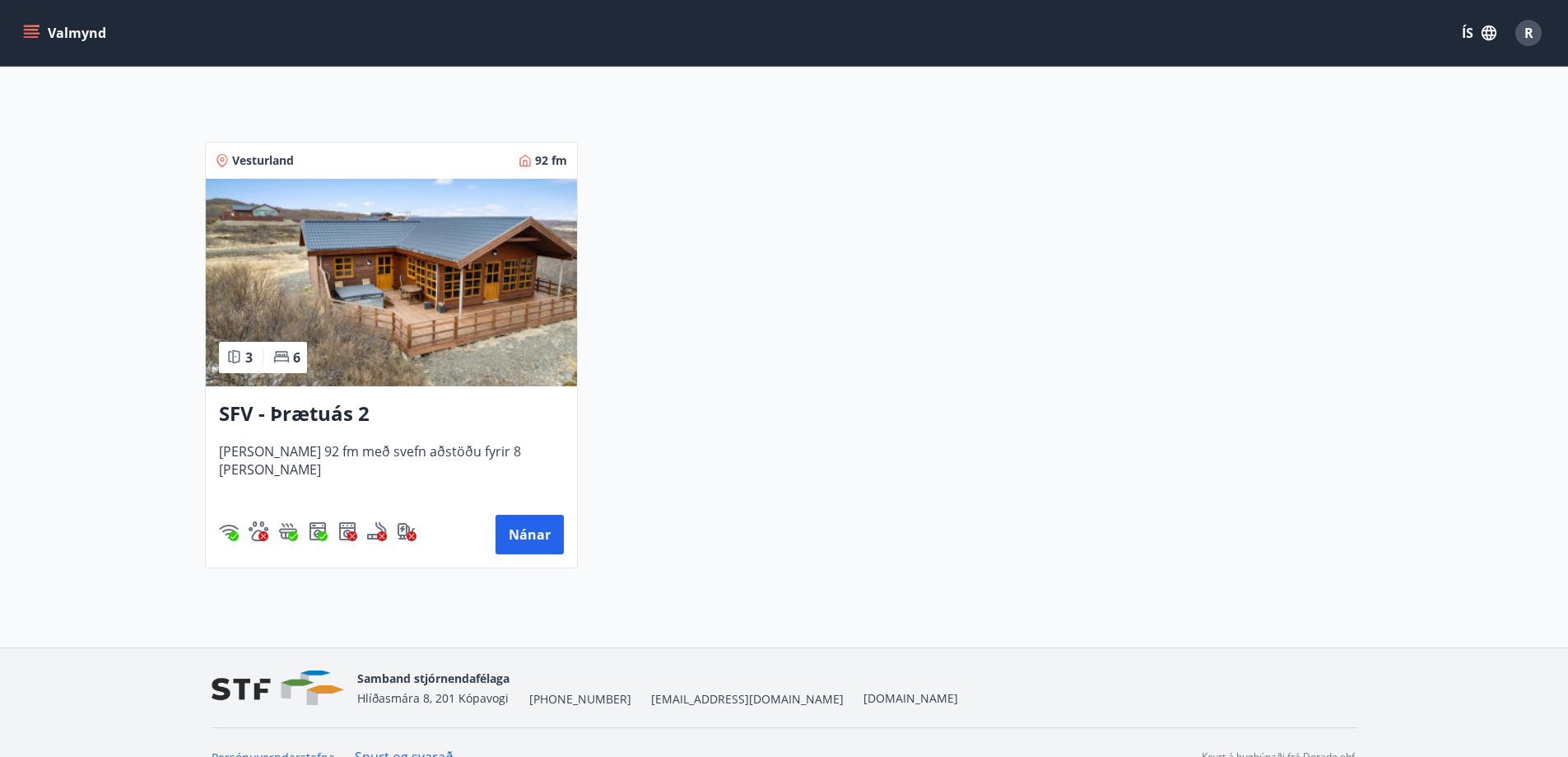
scroll to position [82, 0]
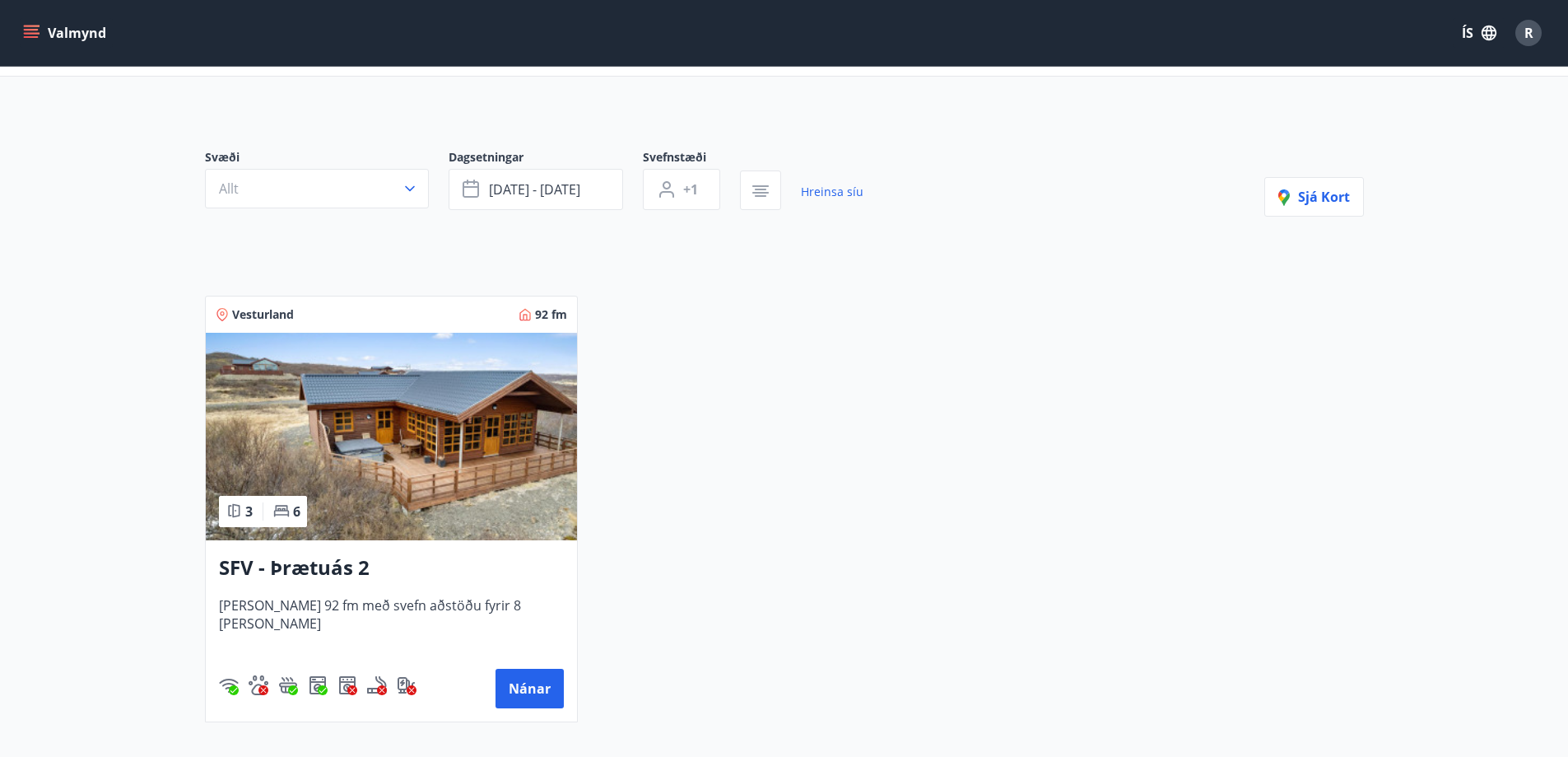
click at [413, 464] on img at bounding box center [391, 436] width 371 height 207
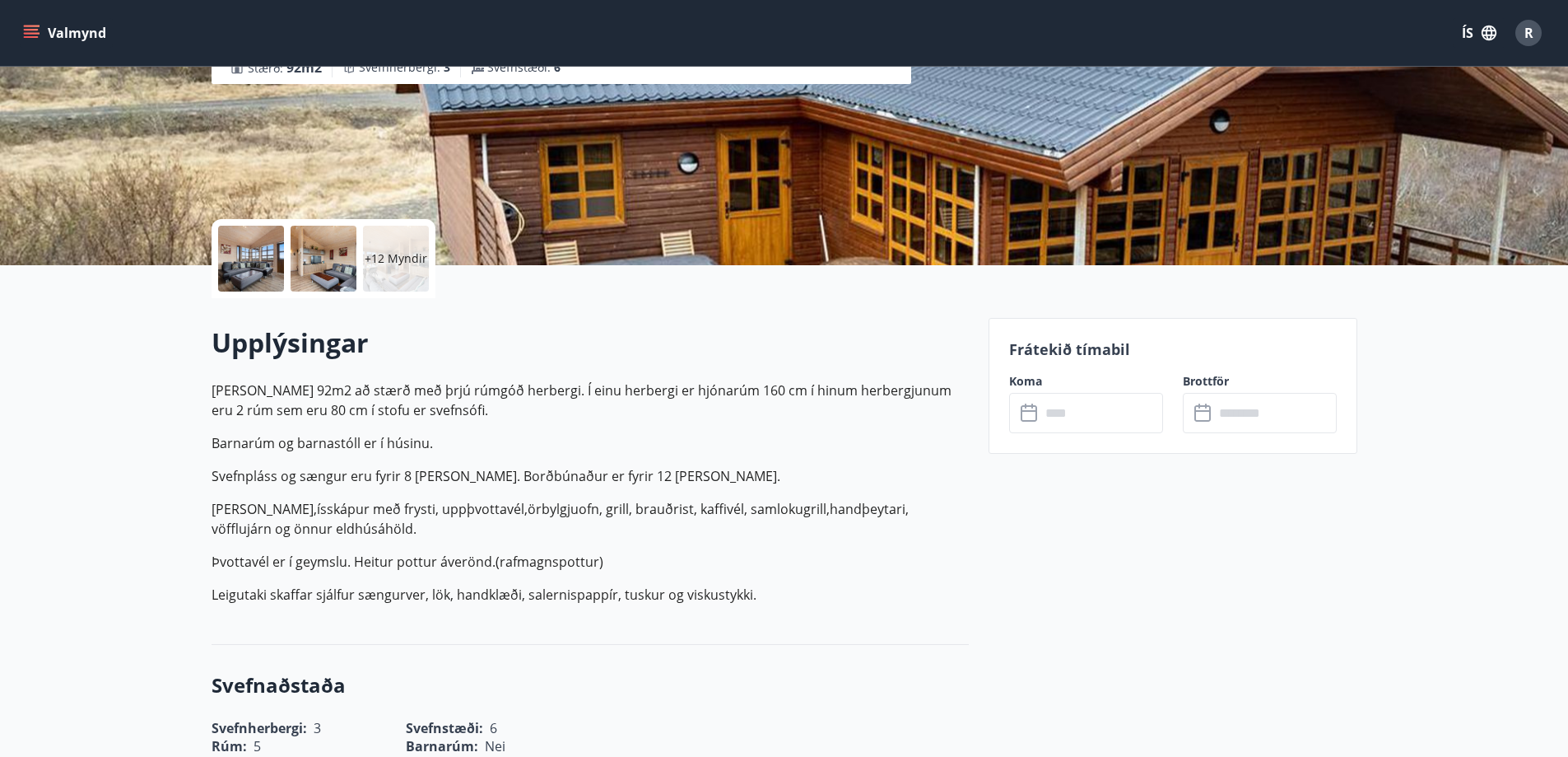
scroll to position [247, 0]
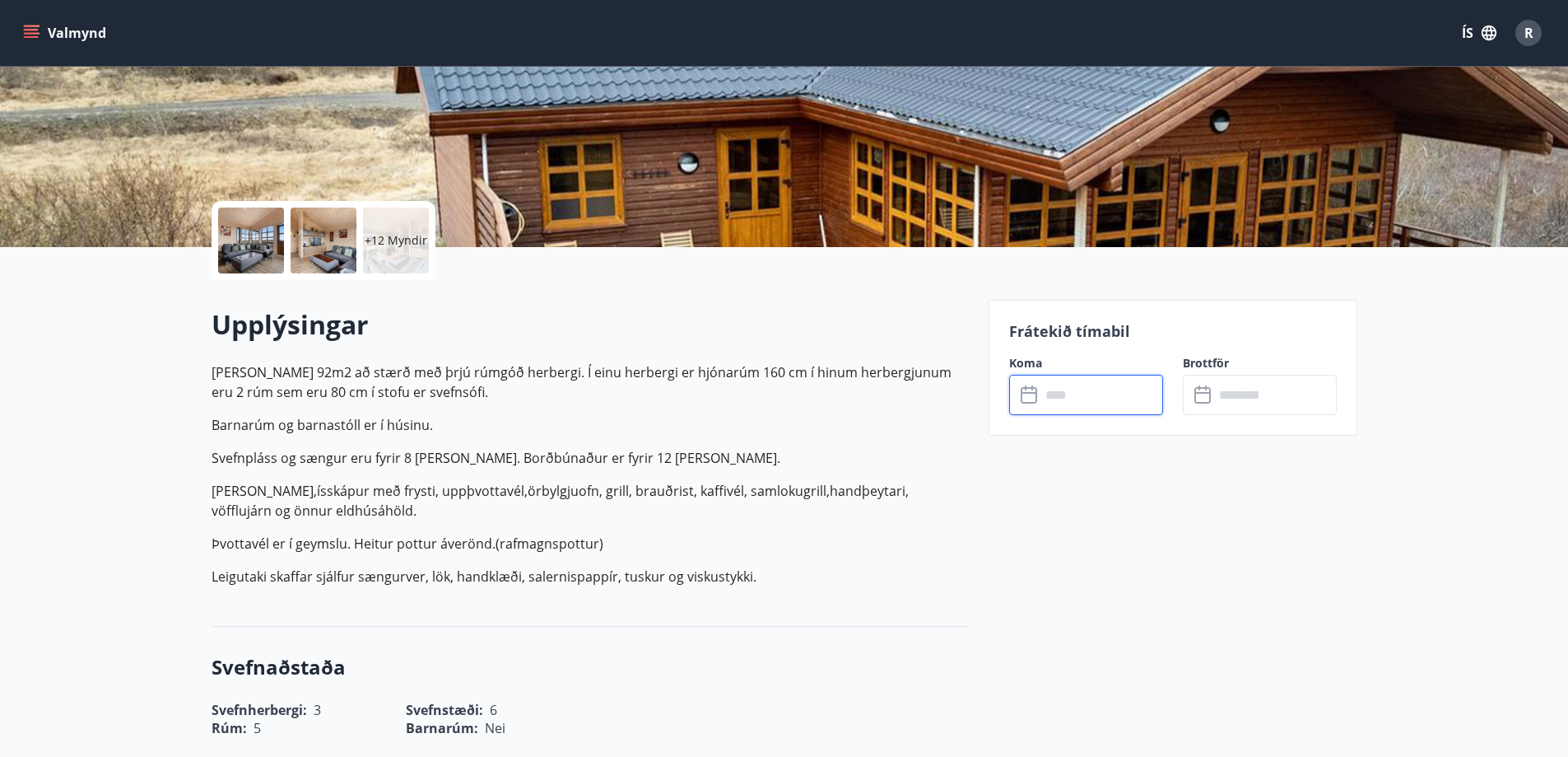
click at [1067, 390] on input "text" at bounding box center [1102, 395] width 122 height 41
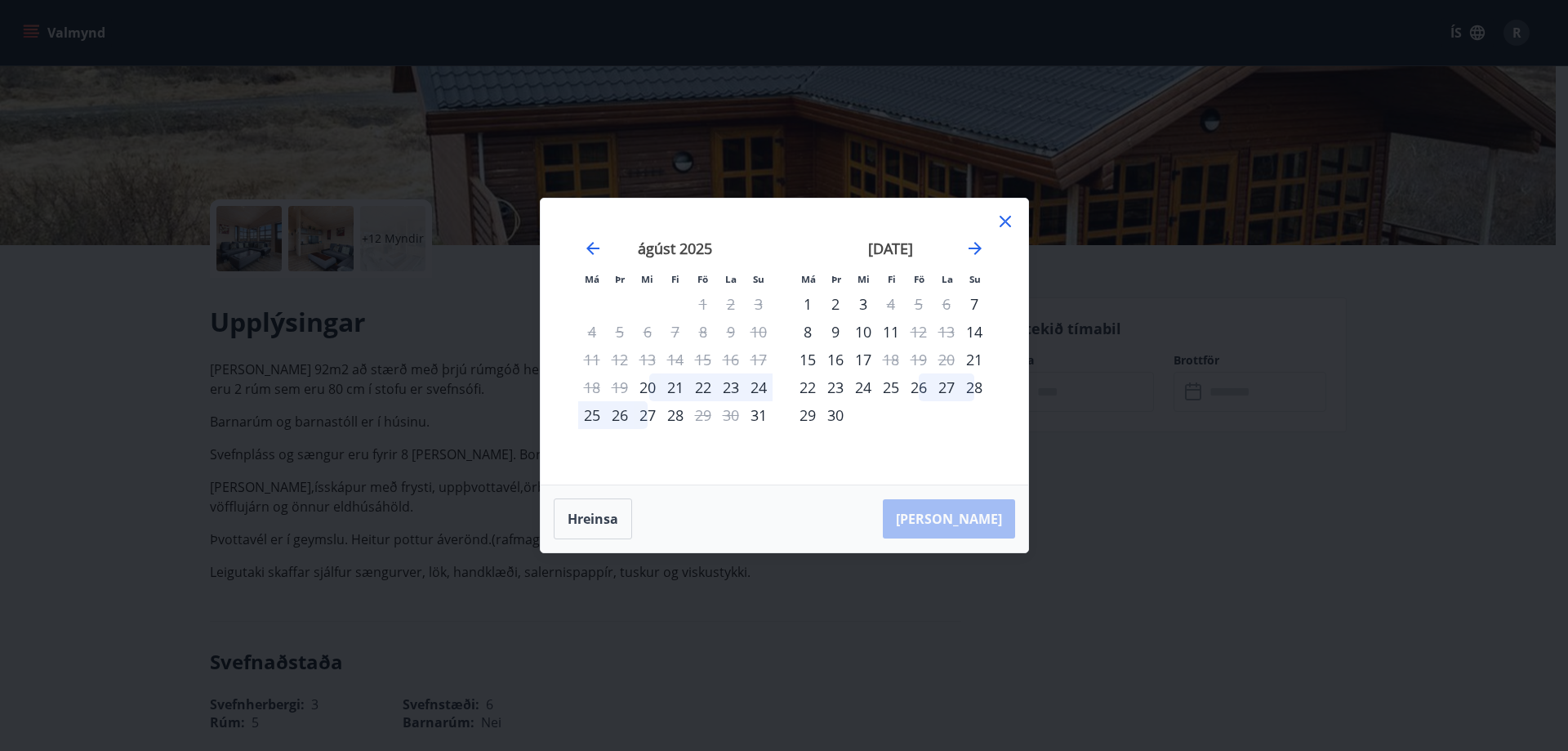
click at [1007, 212] on div "Má Þr Mi Fi Fö La Su Má Þr Mi Fi Fö La Su júlí 2025 1 2 3 4 5 6 7 8 9 10 11 12 …" at bounding box center [784, 341] width 488 height 286
click at [1005, 215] on icon at bounding box center [1005, 222] width 19 height 19
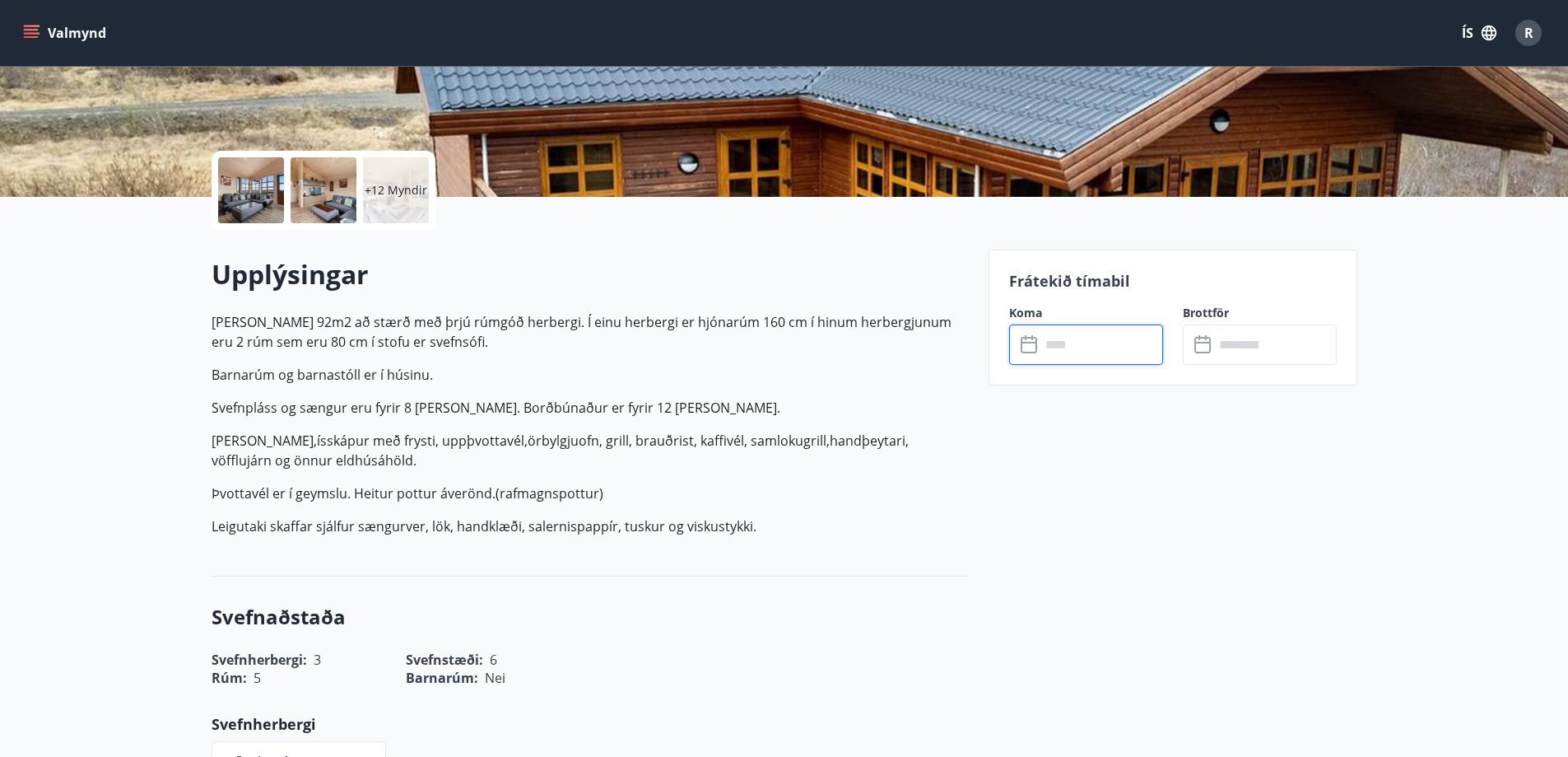
scroll to position [246, 0]
